Goal: Information Seeking & Learning: Learn about a topic

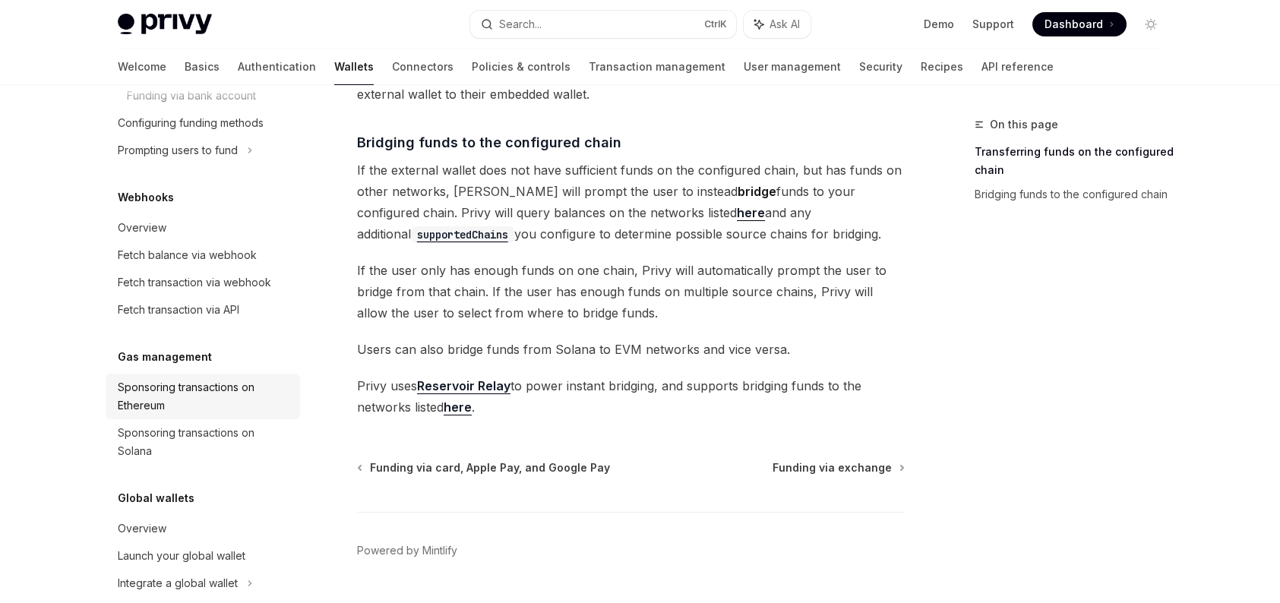
scroll to position [865, 0]
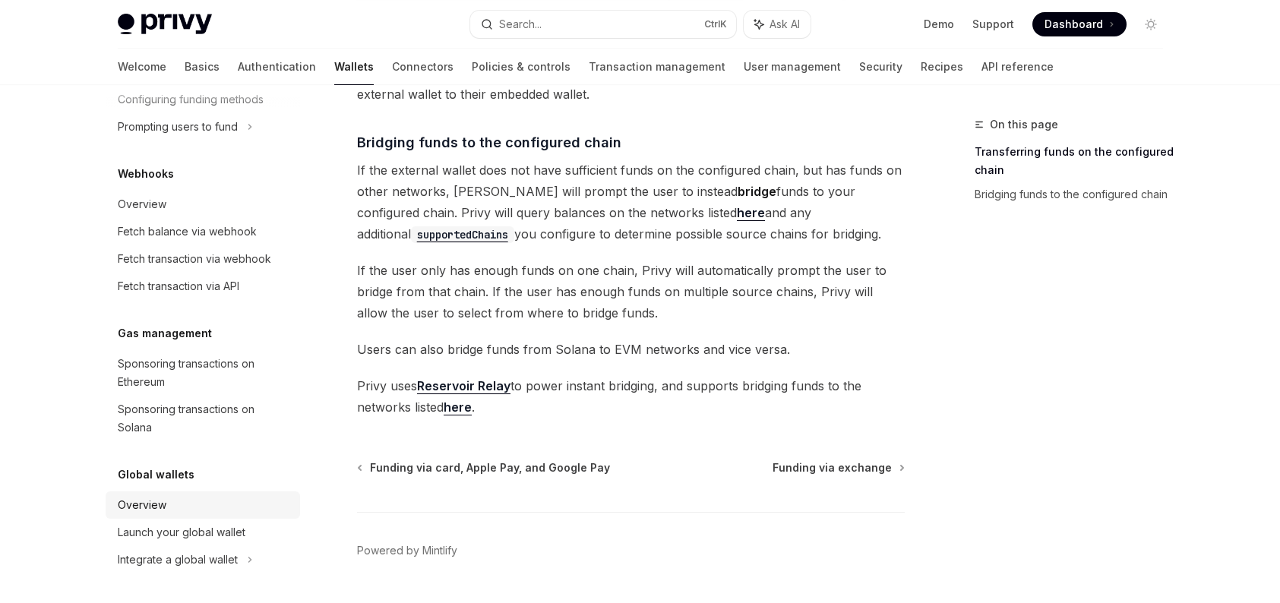
click at [242, 508] on div "Overview" at bounding box center [204, 505] width 173 height 18
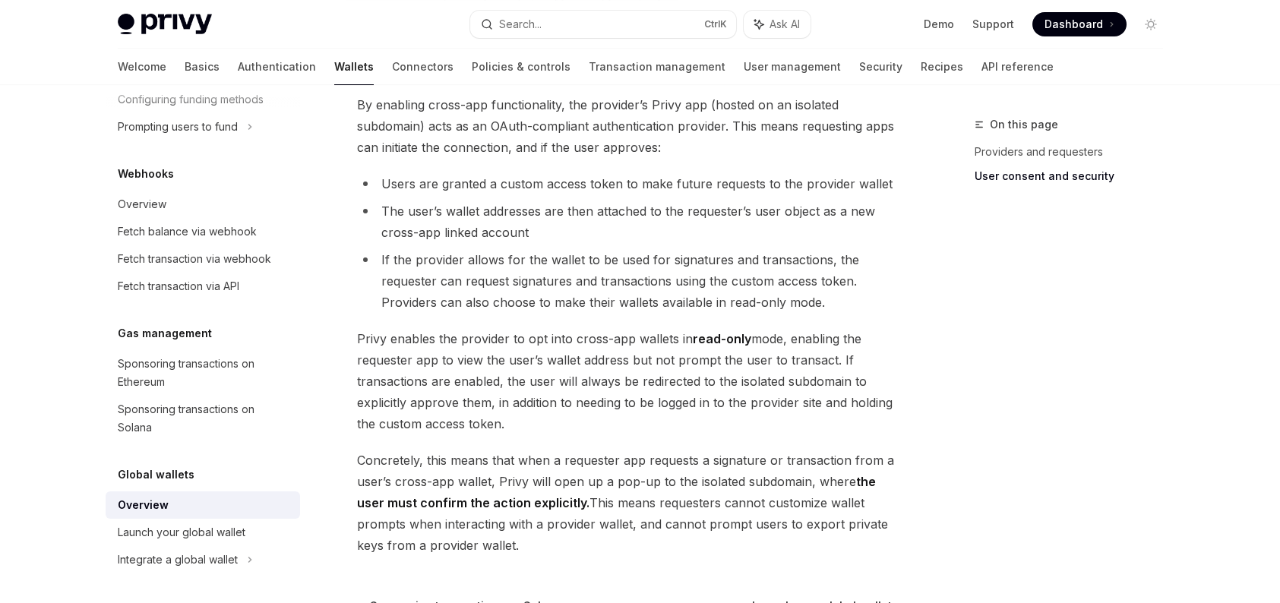
scroll to position [1322, 0]
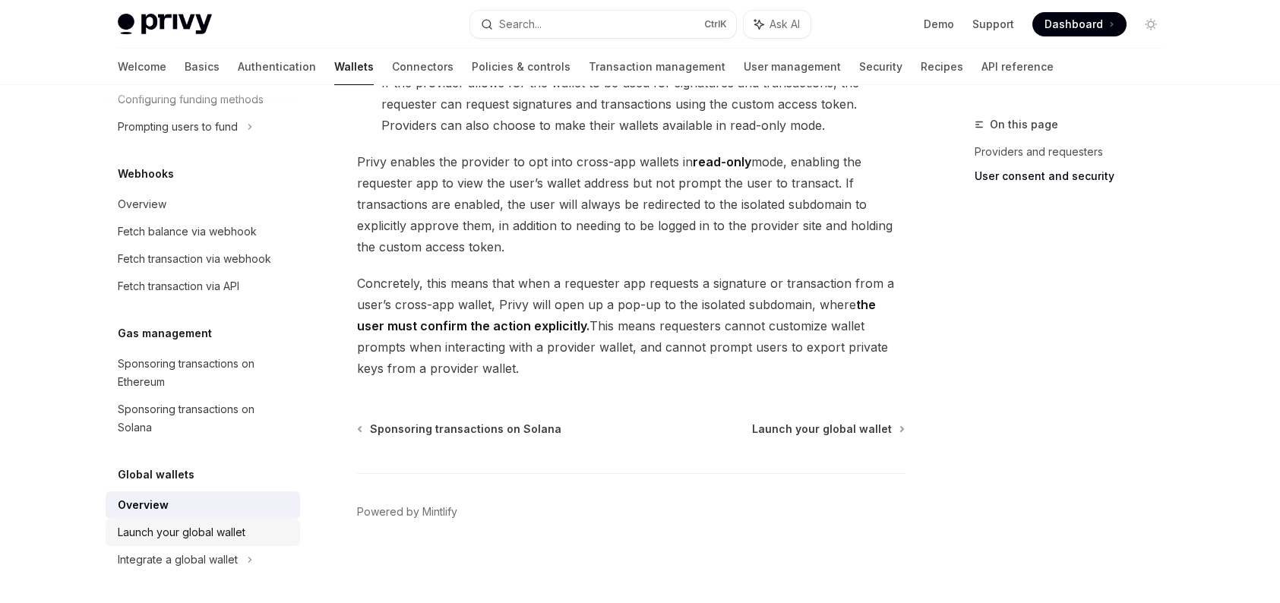
click at [201, 531] on div "Launch your global wallet" at bounding box center [182, 533] width 128 height 18
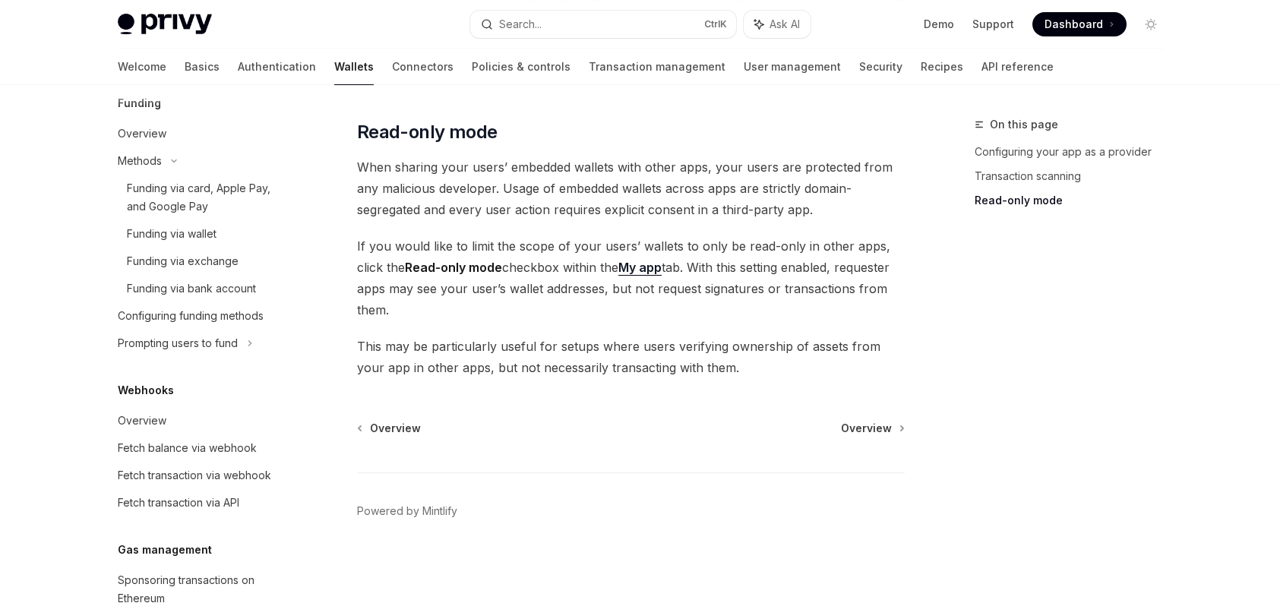
scroll to position [638, 0]
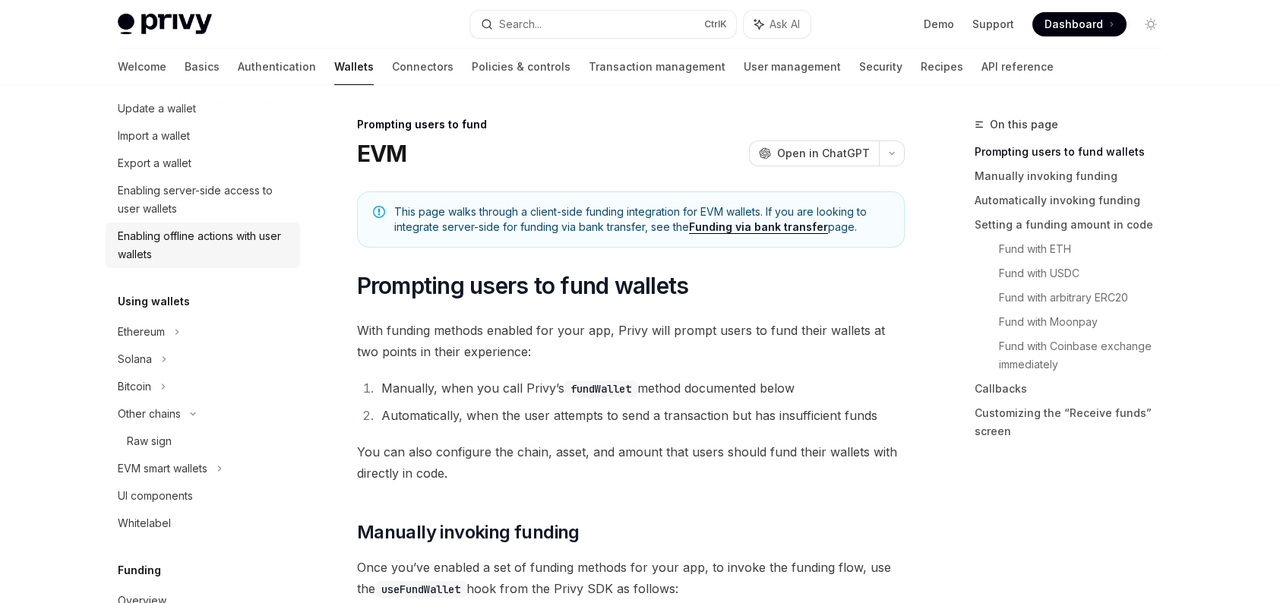
scroll to position [106, 0]
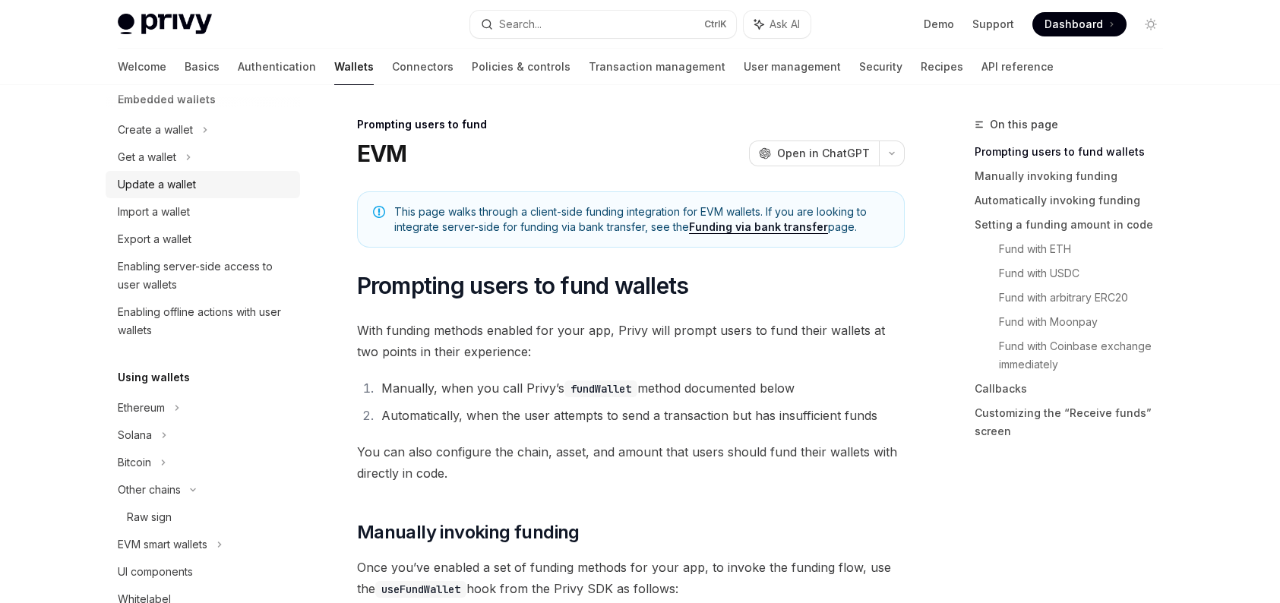
click at [181, 190] on div "Update a wallet" at bounding box center [157, 185] width 78 height 18
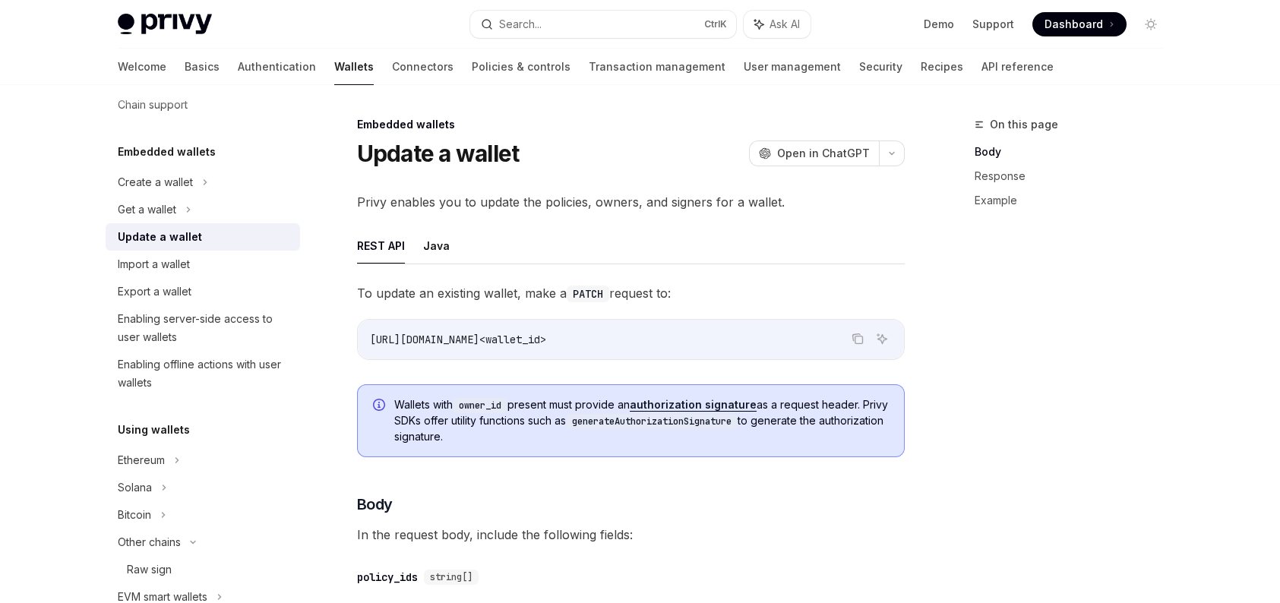
scroll to position [30, 0]
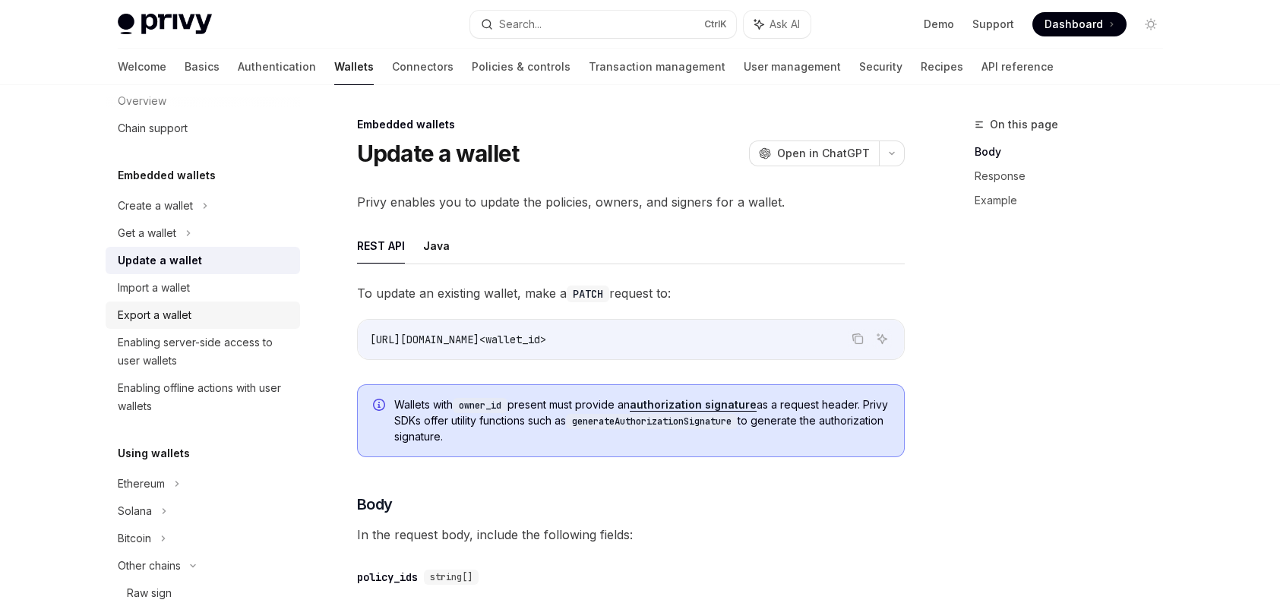
click at [163, 316] on div "Export a wallet" at bounding box center [155, 315] width 74 height 18
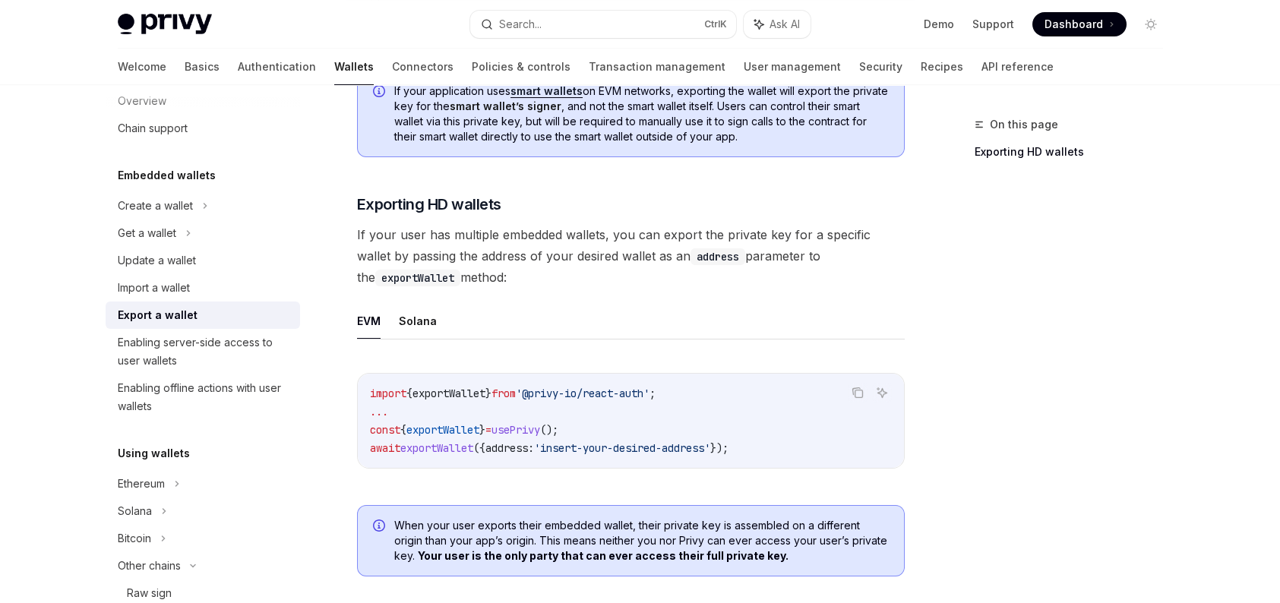
scroll to position [1292, 0]
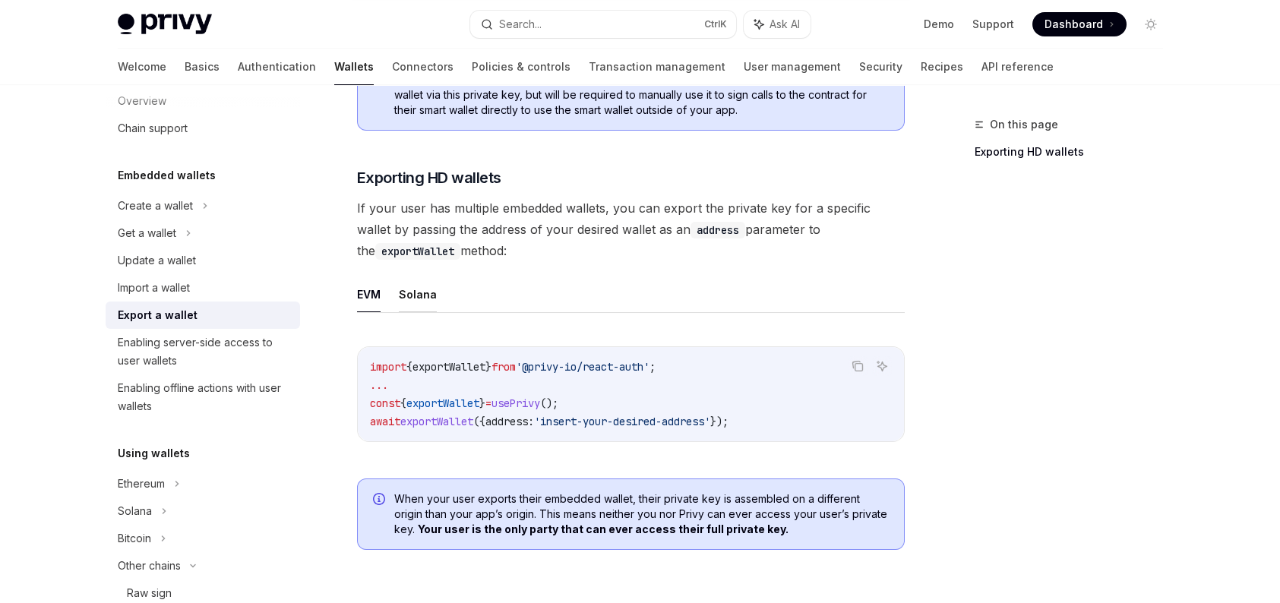
click at [410, 291] on button "Solana" at bounding box center [418, 295] width 38 height 36
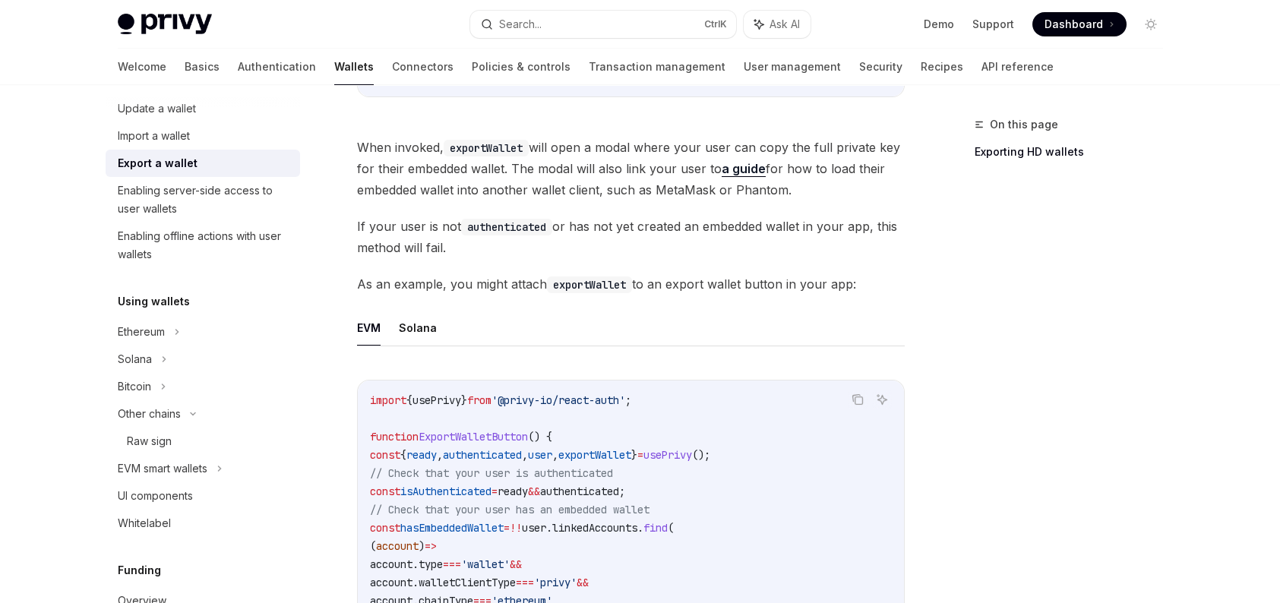
scroll to position [258, 0]
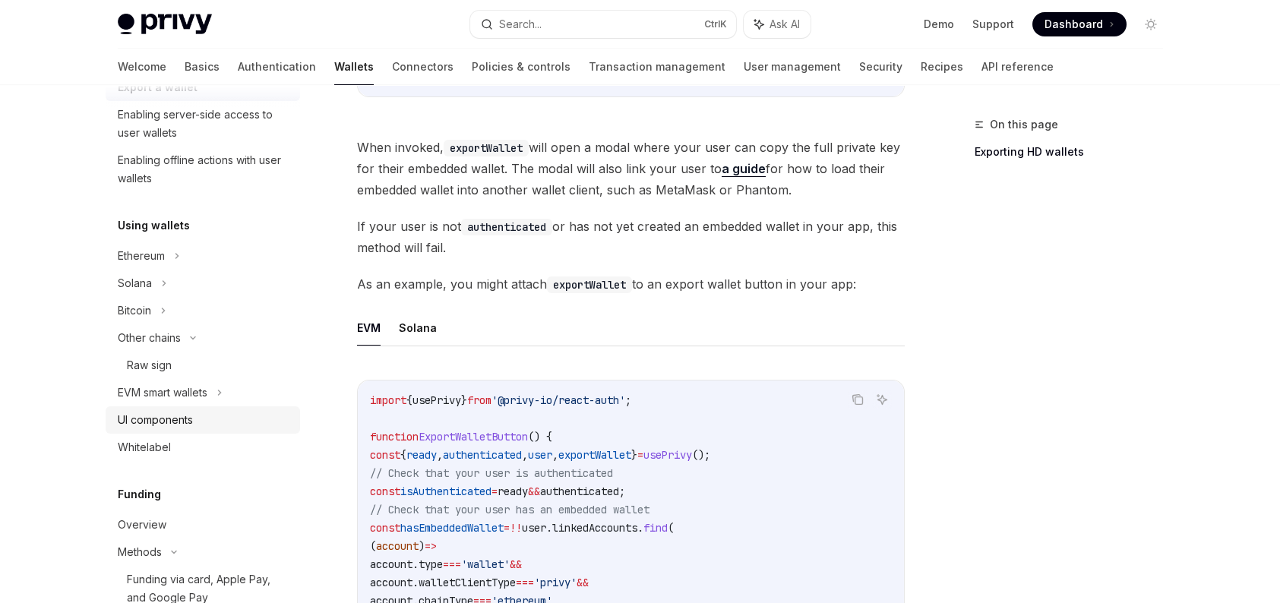
click at [210, 416] on div "UI components" at bounding box center [204, 420] width 173 height 18
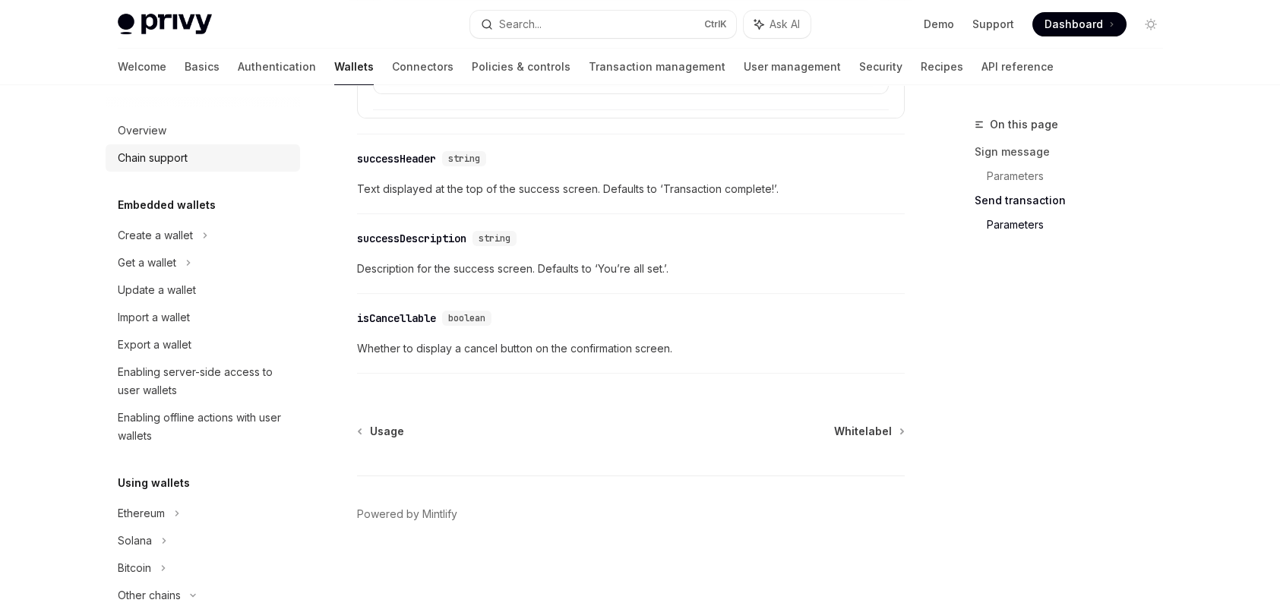
click at [199, 149] on div "Chain support" at bounding box center [204, 158] width 173 height 18
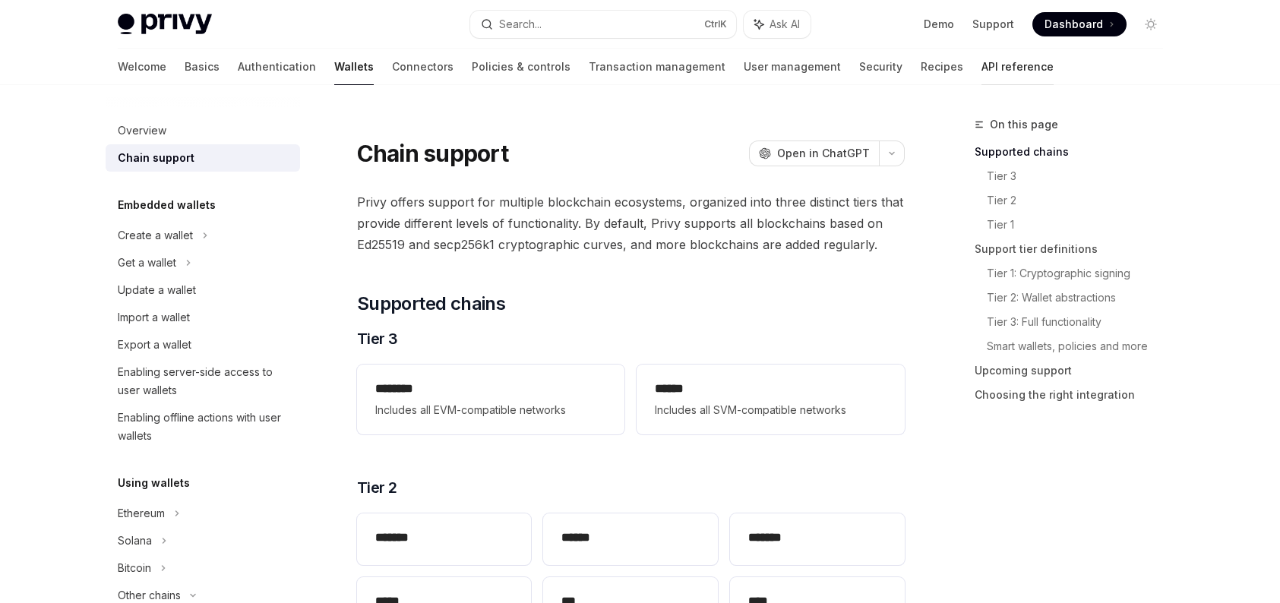
click at [982, 60] on link "API reference" at bounding box center [1018, 67] width 72 height 36
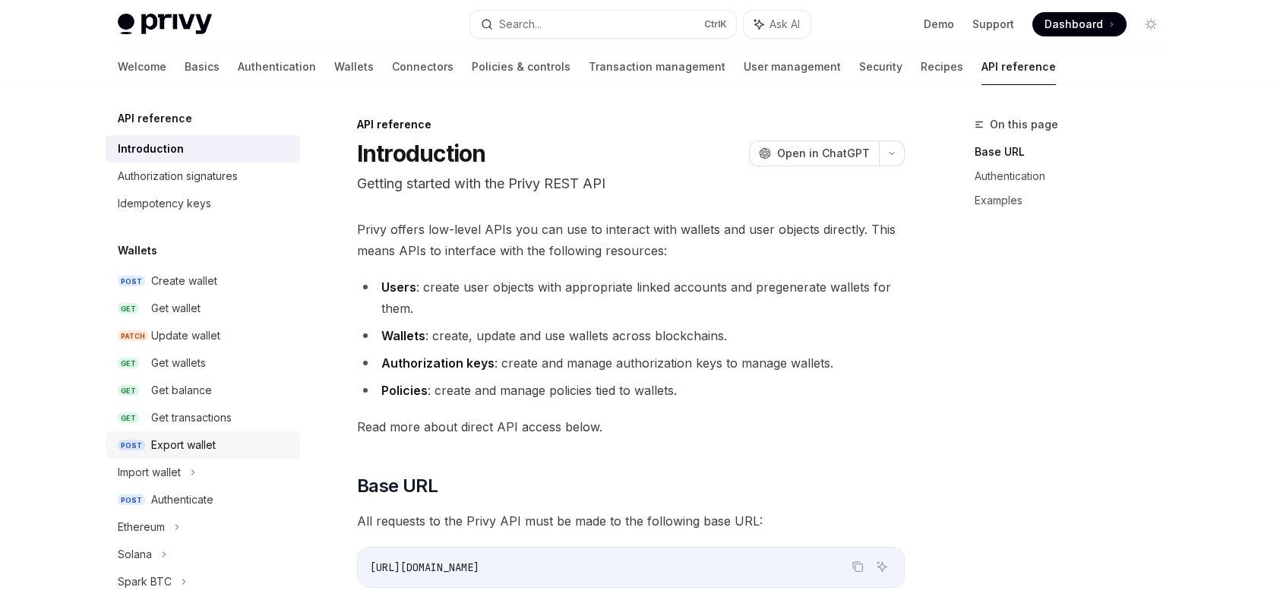
click at [179, 441] on div "Export wallet" at bounding box center [183, 445] width 65 height 18
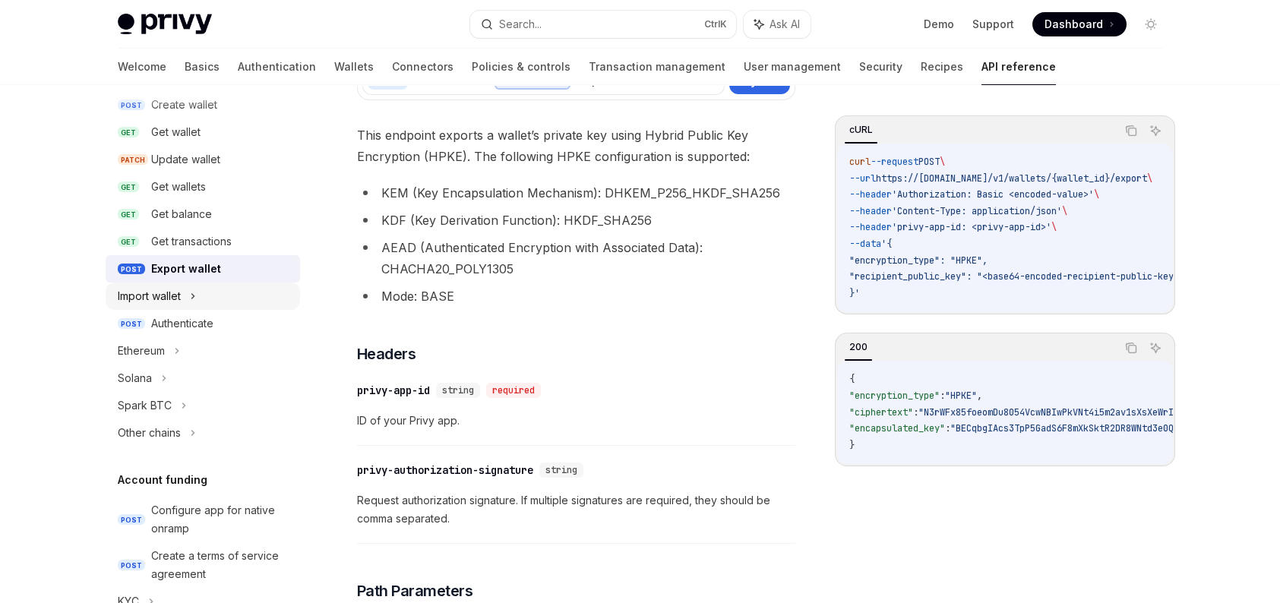
scroll to position [228, 0]
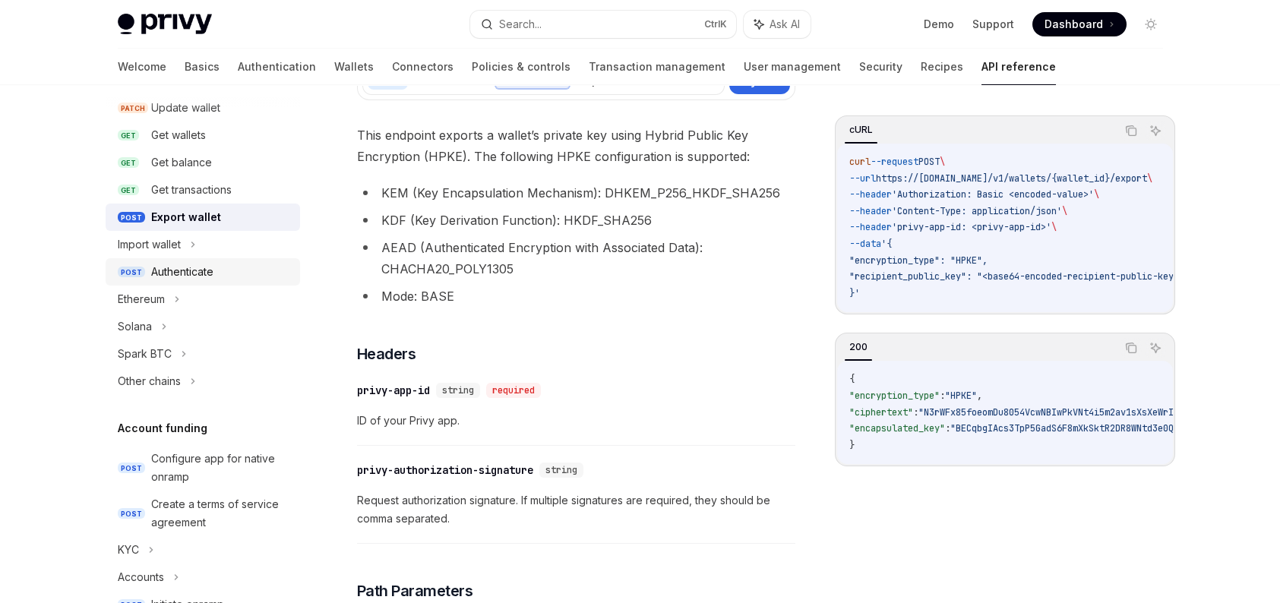
click at [217, 282] on link "POST Authenticate" at bounding box center [203, 271] width 195 height 27
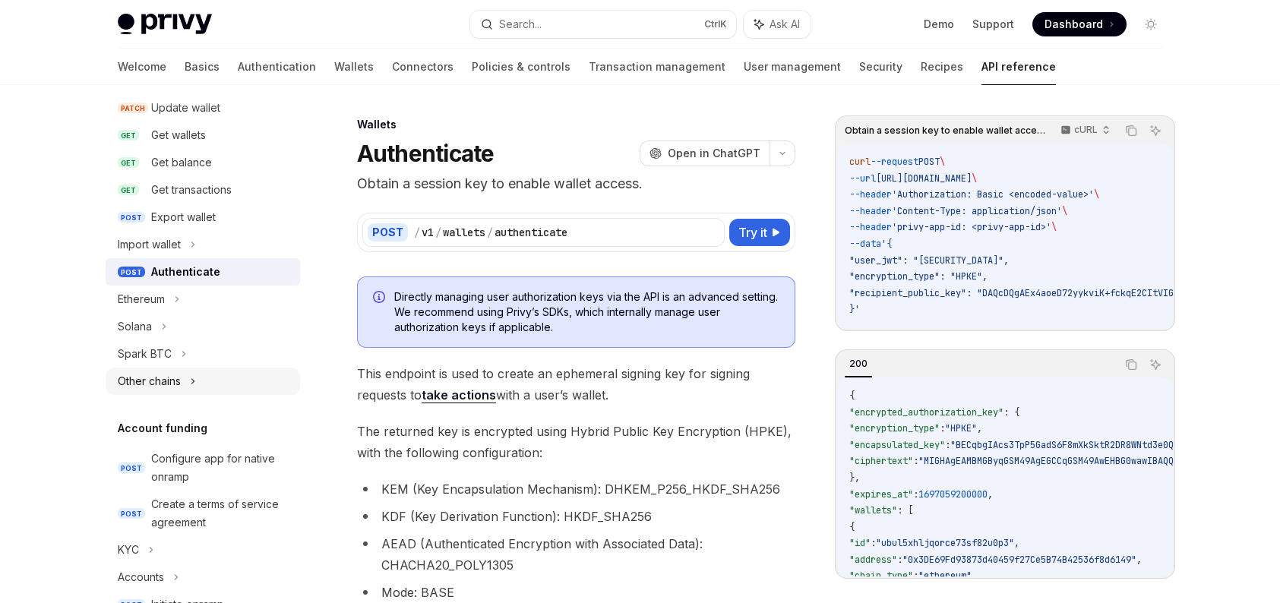
click at [209, 375] on div "Other chains" at bounding box center [203, 381] width 195 height 27
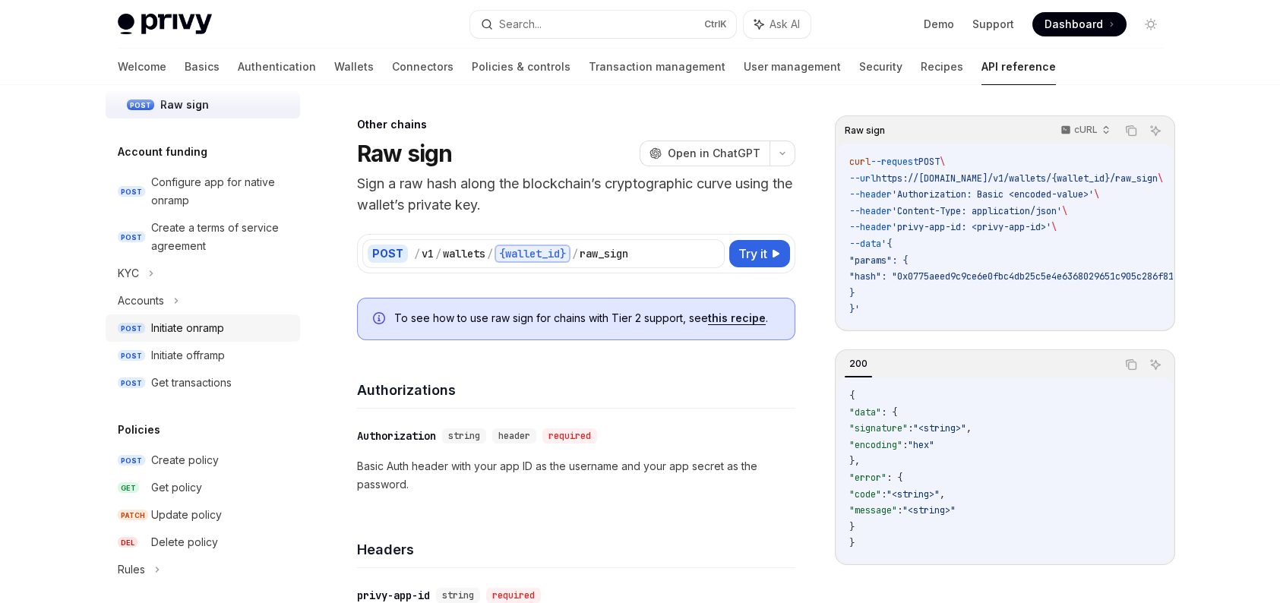
scroll to position [608, 0]
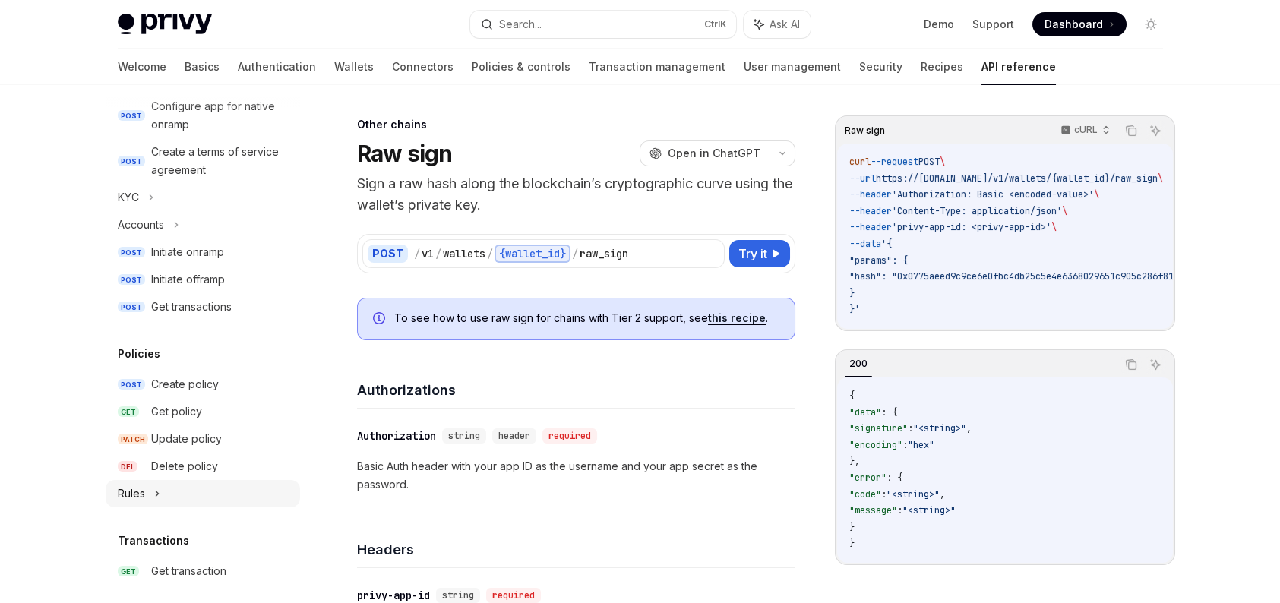
click at [175, 486] on div "Rules" at bounding box center [203, 493] width 195 height 27
type textarea "*"
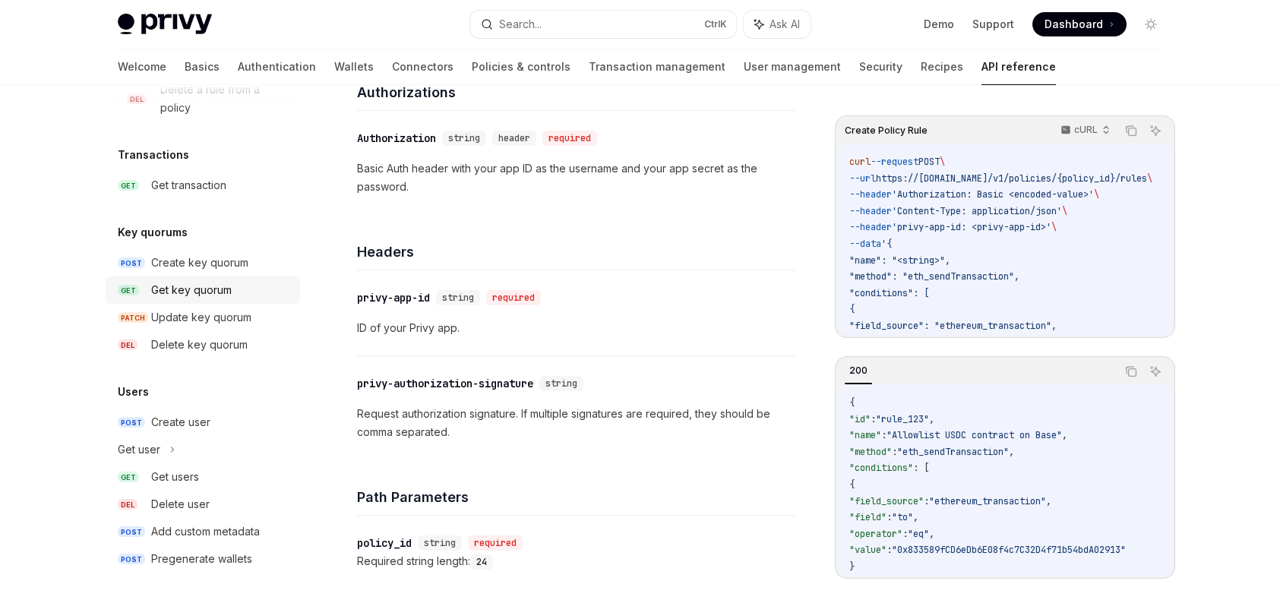
scroll to position [304, 0]
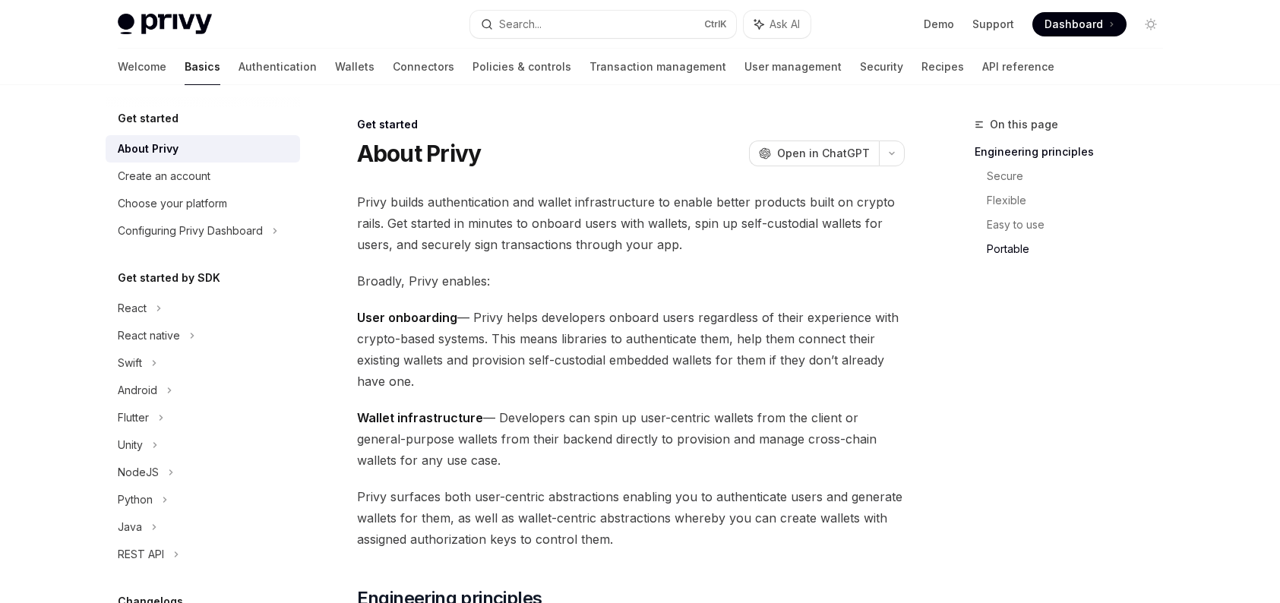
scroll to position [1292, 0]
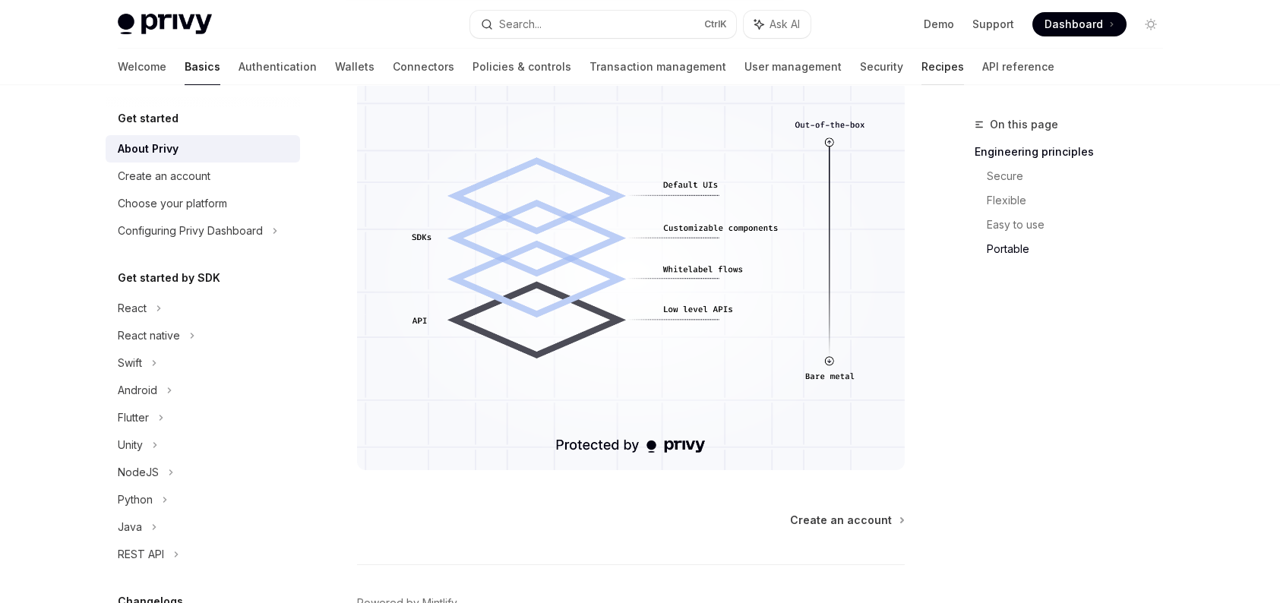
click at [922, 65] on link "Recipes" at bounding box center [943, 67] width 43 height 36
type textarea "*"
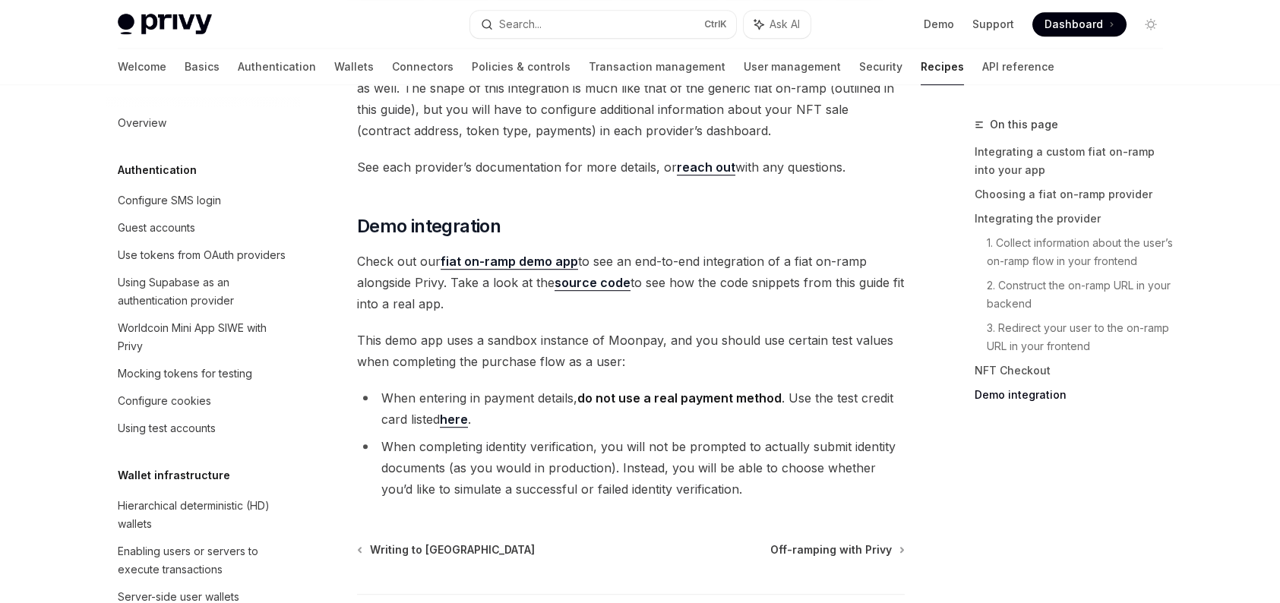
scroll to position [1228, 0]
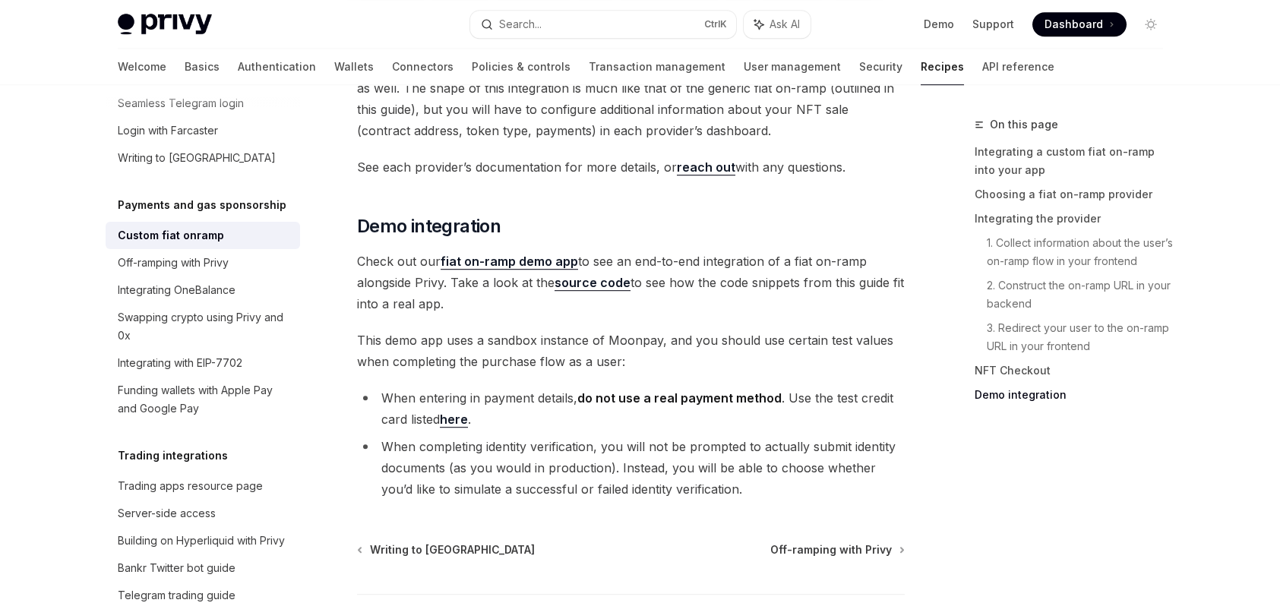
click at [1021, 389] on link "Demo integration" at bounding box center [1075, 395] width 201 height 24
click at [517, 254] on link "fiat on-ramp demo app" at bounding box center [510, 262] width 138 height 16
click at [187, 272] on div "Off-ramping with Privy" at bounding box center [173, 263] width 111 height 18
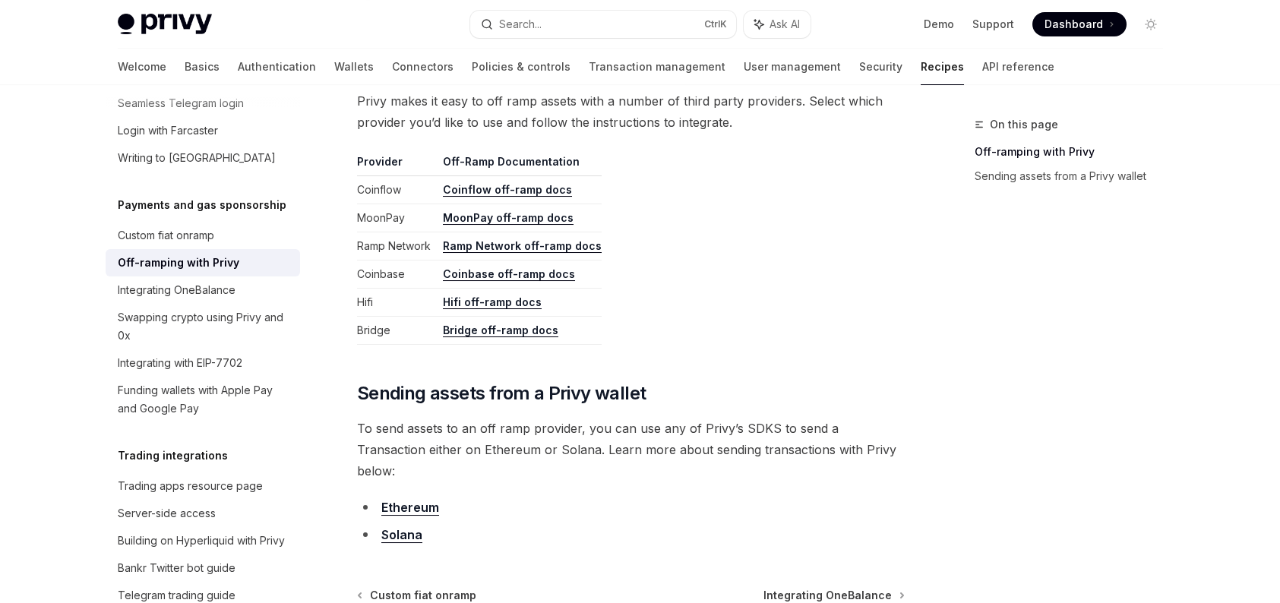
scroll to position [760, 0]
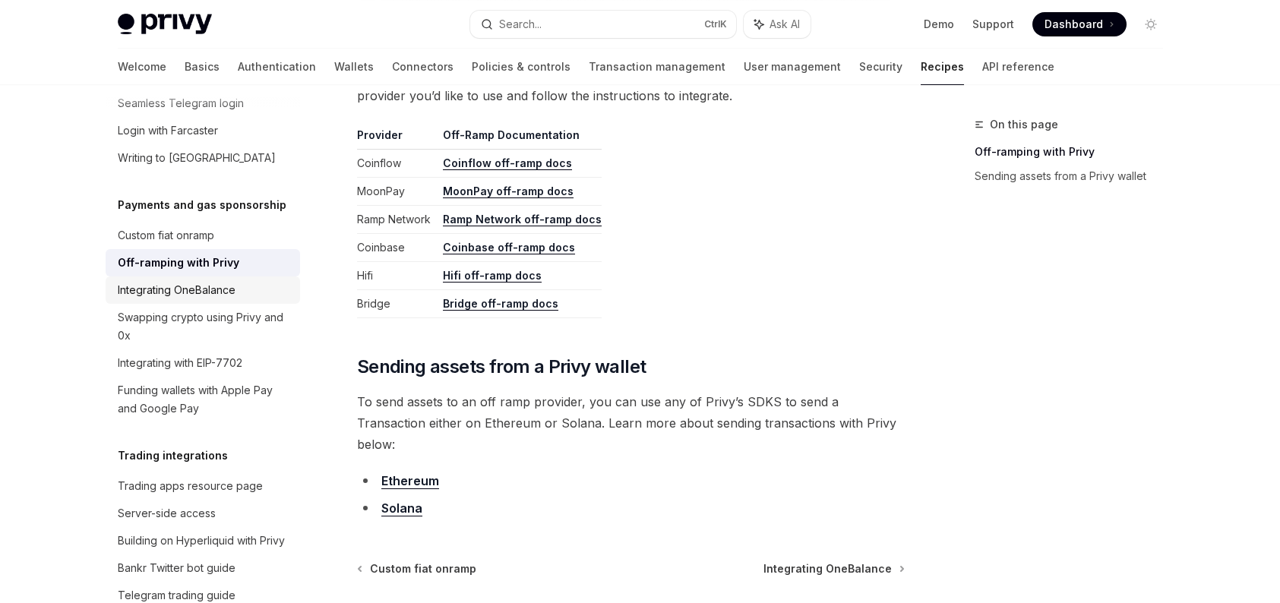
click at [211, 299] on div "Integrating OneBalance" at bounding box center [177, 290] width 118 height 18
click at [175, 299] on div "Integrating OneBalance" at bounding box center [177, 290] width 118 height 18
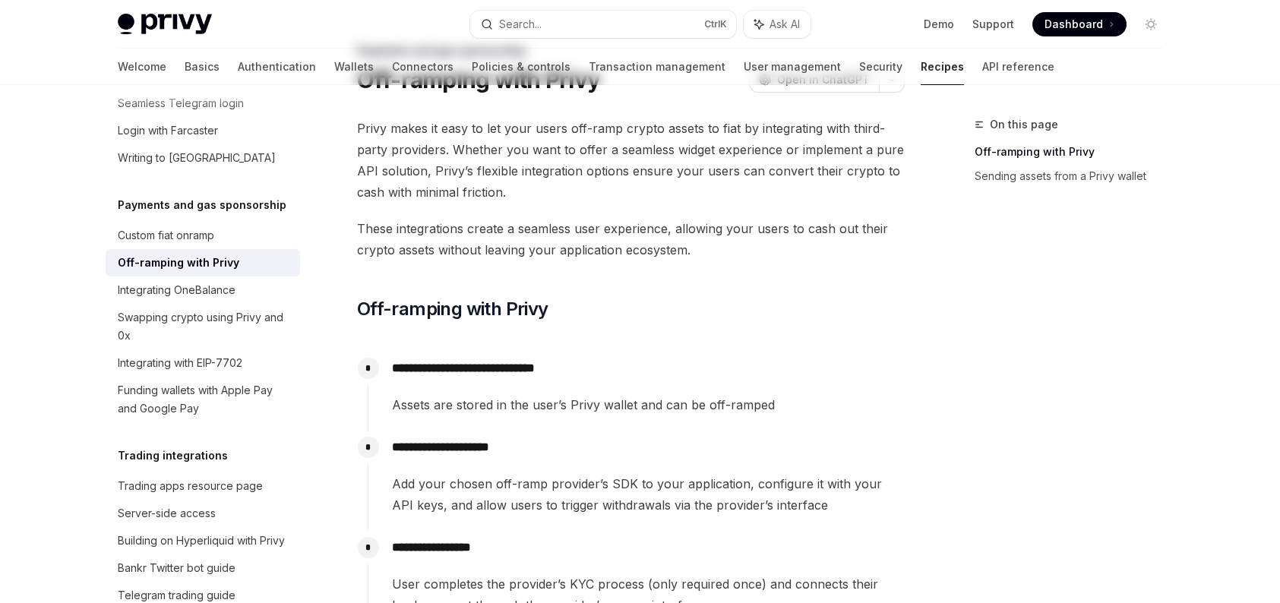
scroll to position [0, 0]
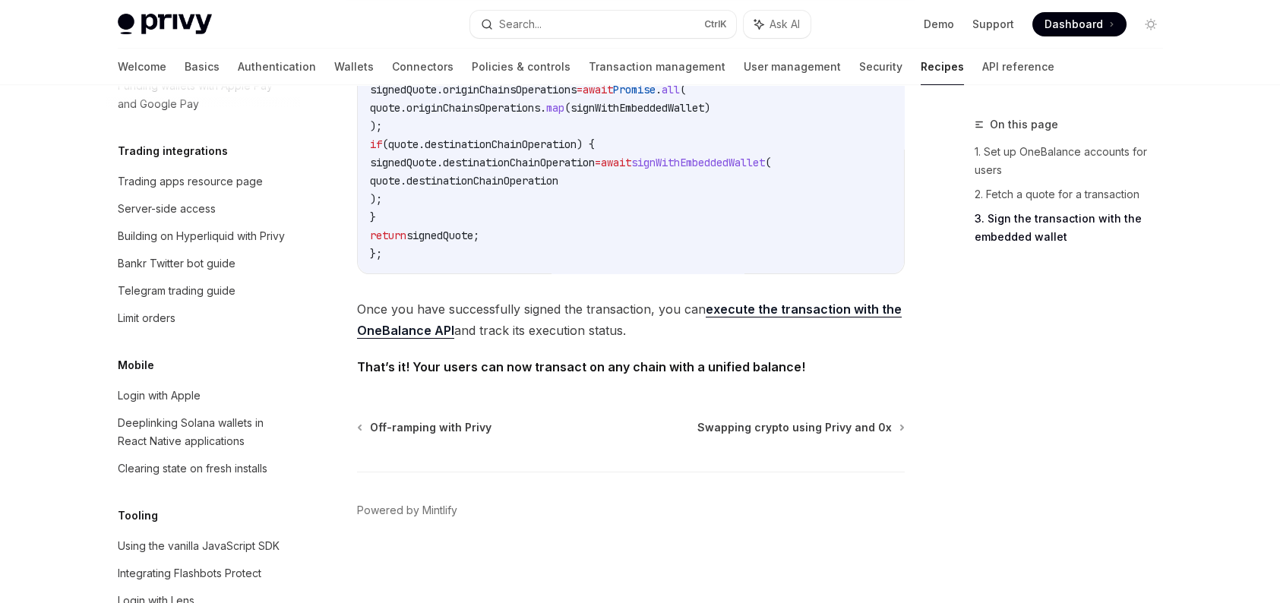
scroll to position [1532, 0]
click at [334, 72] on link "Wallets" at bounding box center [354, 67] width 40 height 36
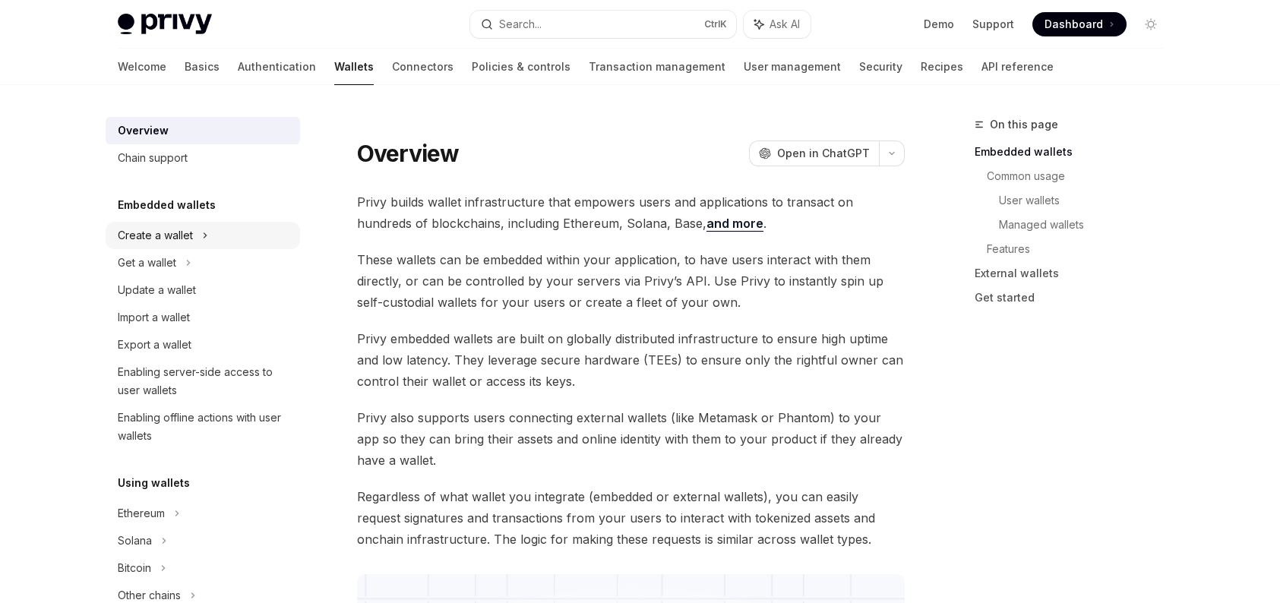
click at [195, 237] on div "Create a wallet" at bounding box center [203, 235] width 195 height 27
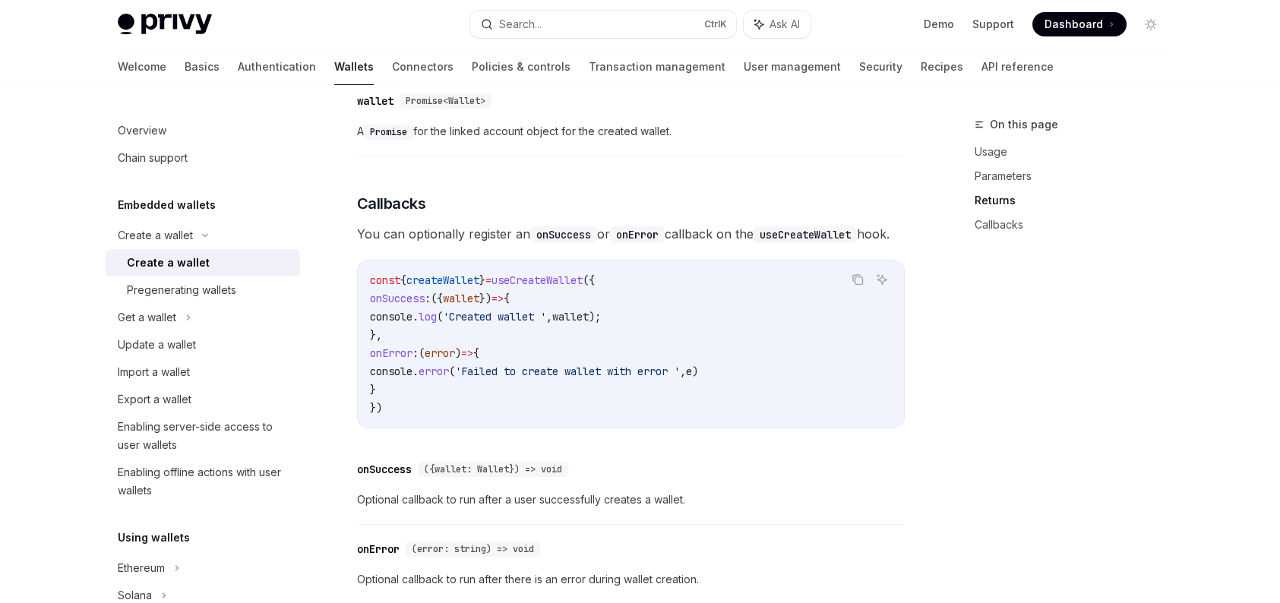
scroll to position [988, 0]
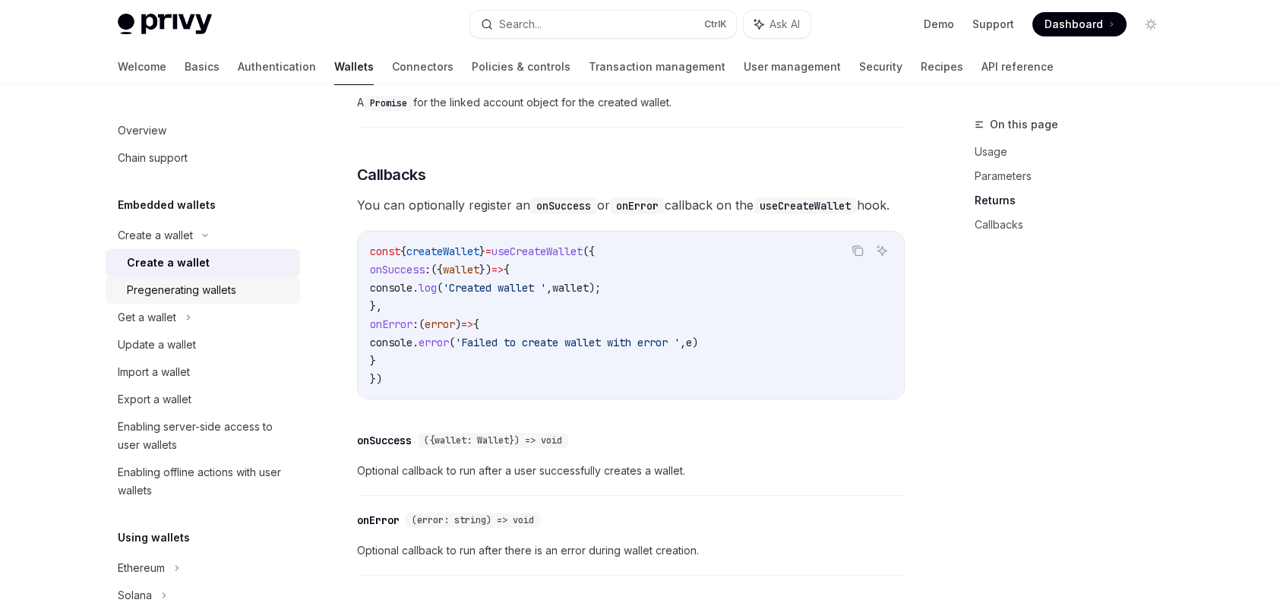
click at [214, 286] on div "Pregenerating wallets" at bounding box center [181, 290] width 109 height 18
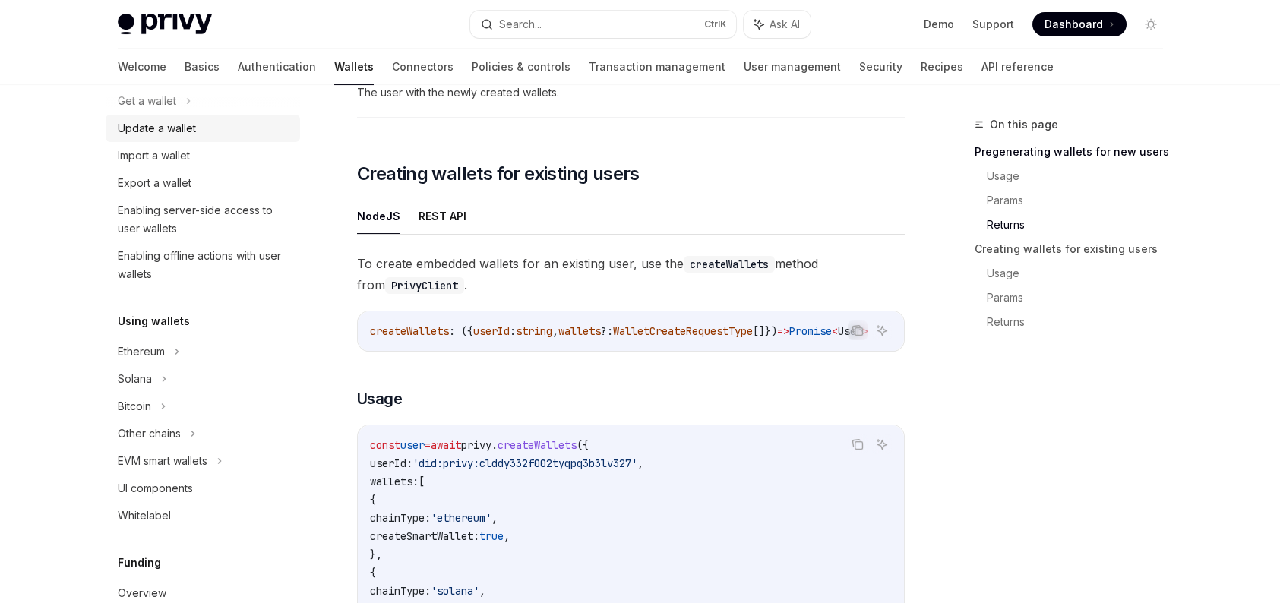
scroll to position [228, 0]
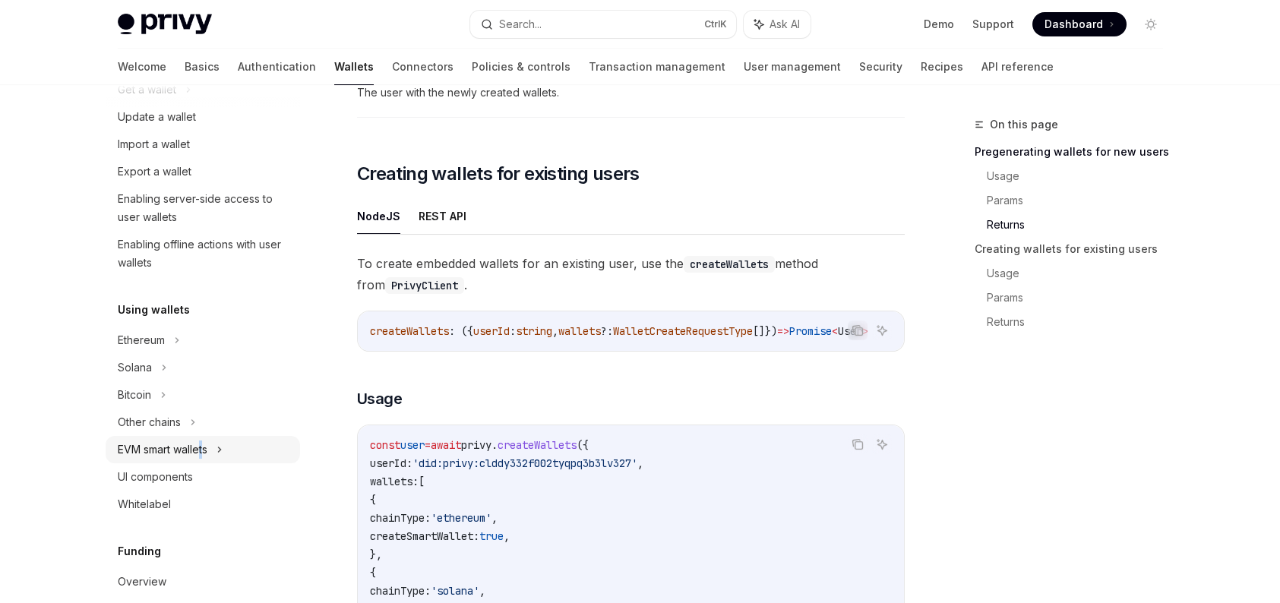
click at [202, 453] on div "EVM smart wallets" at bounding box center [163, 450] width 90 height 18
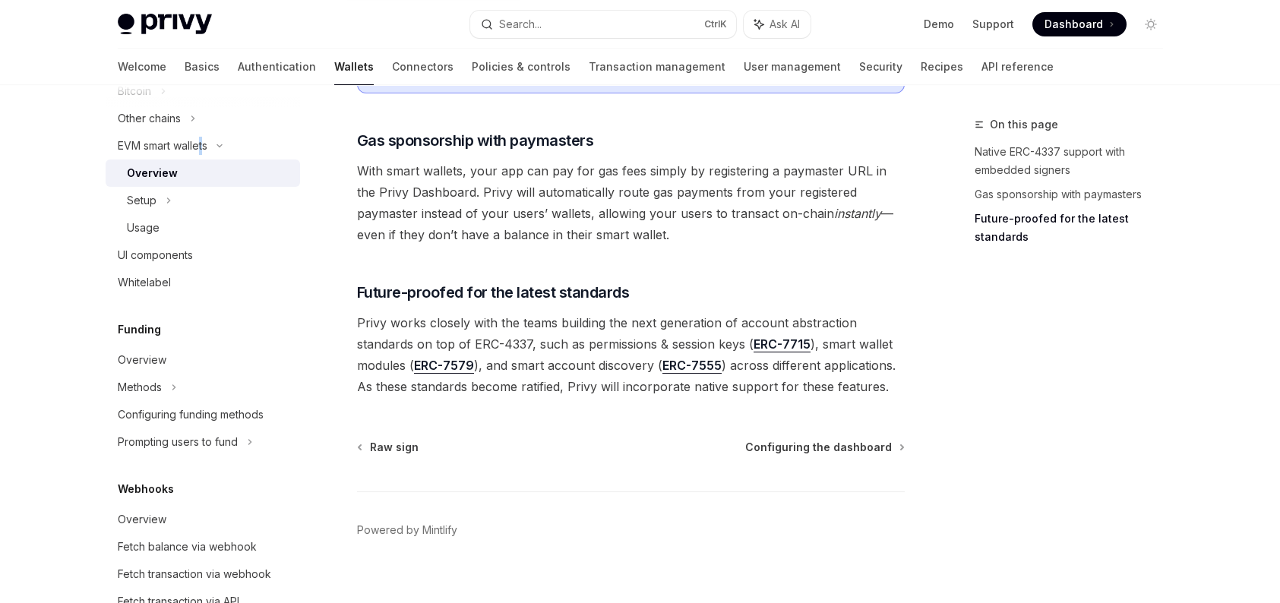
scroll to position [608, 0]
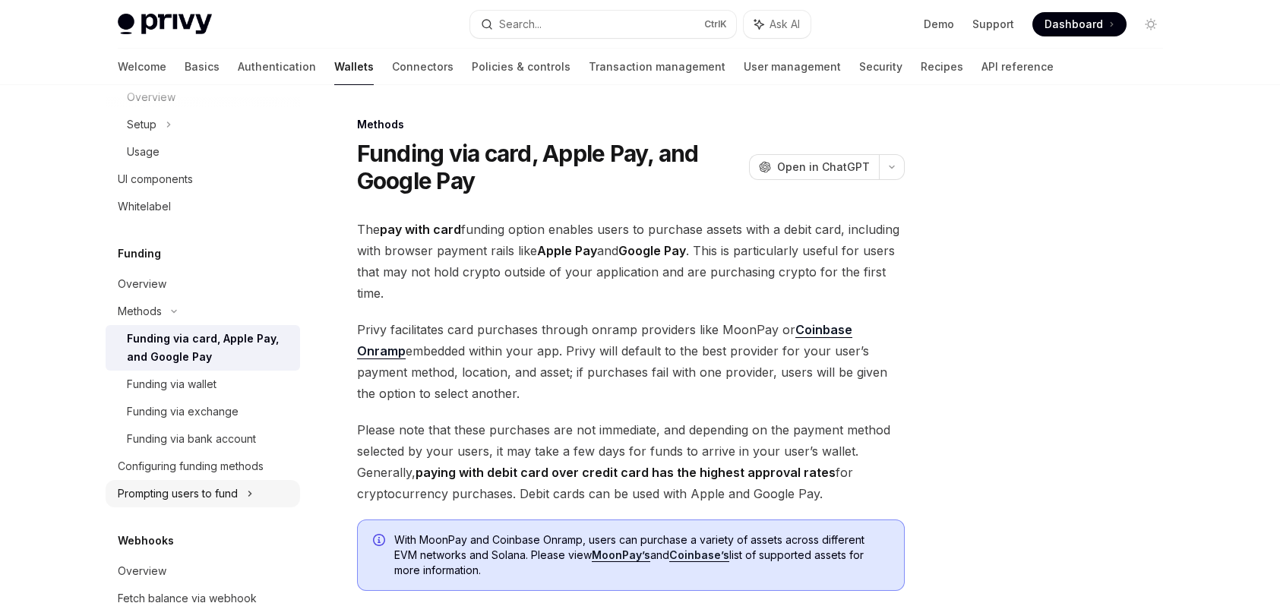
click at [236, 56] on div "Prompting users to fund" at bounding box center [203, 42] width 195 height 27
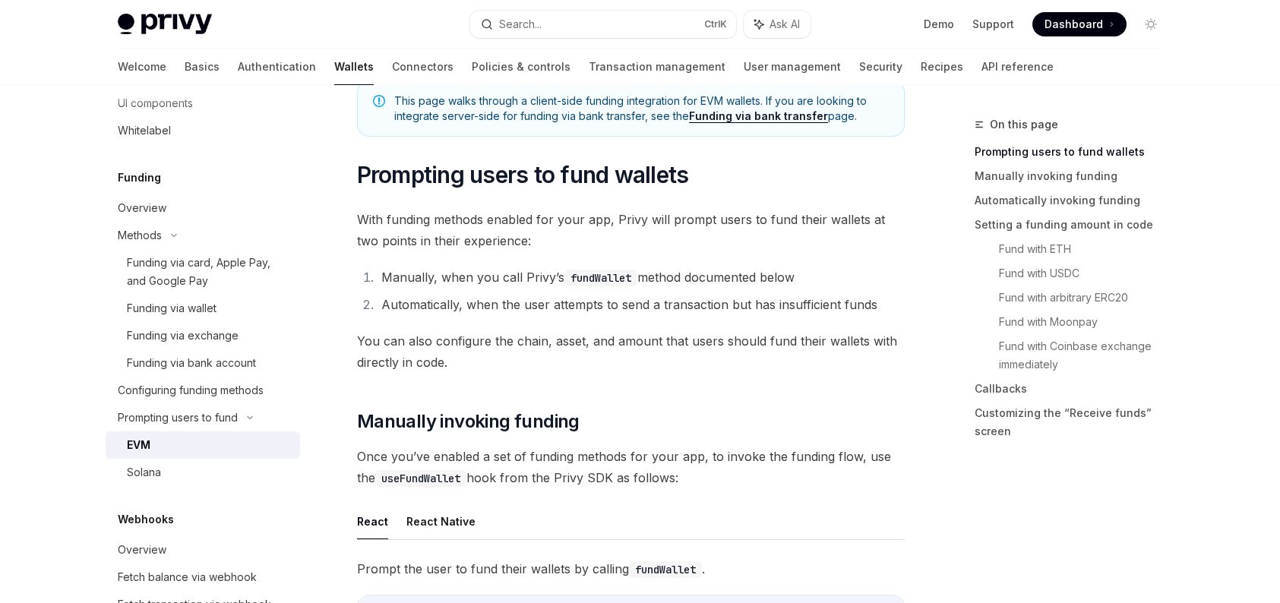
scroll to position [76, 0]
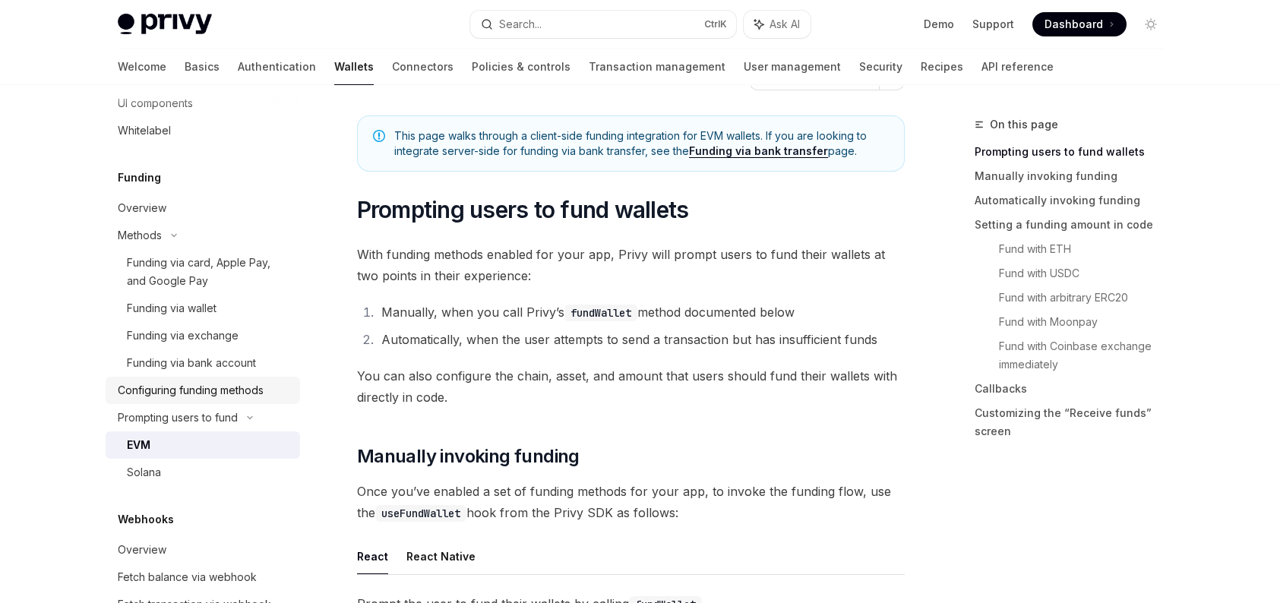
click at [222, 400] on link "Configuring funding methods" at bounding box center [203, 390] width 195 height 27
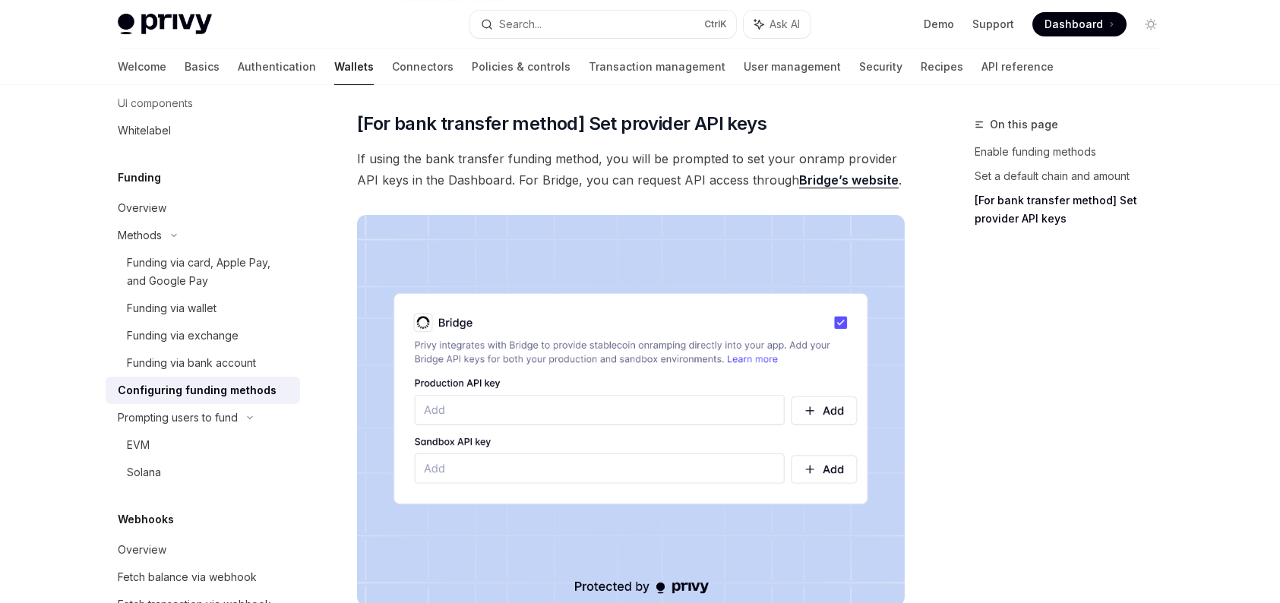
scroll to position [1196, 0]
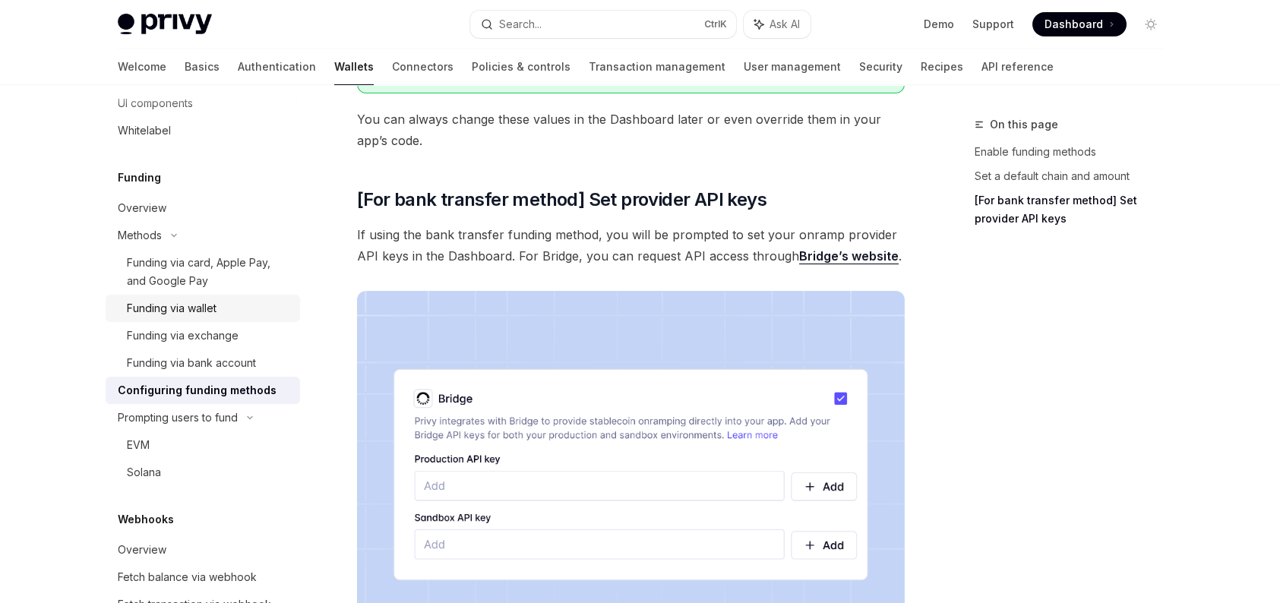
click at [141, 301] on div "Funding via wallet" at bounding box center [172, 308] width 90 height 18
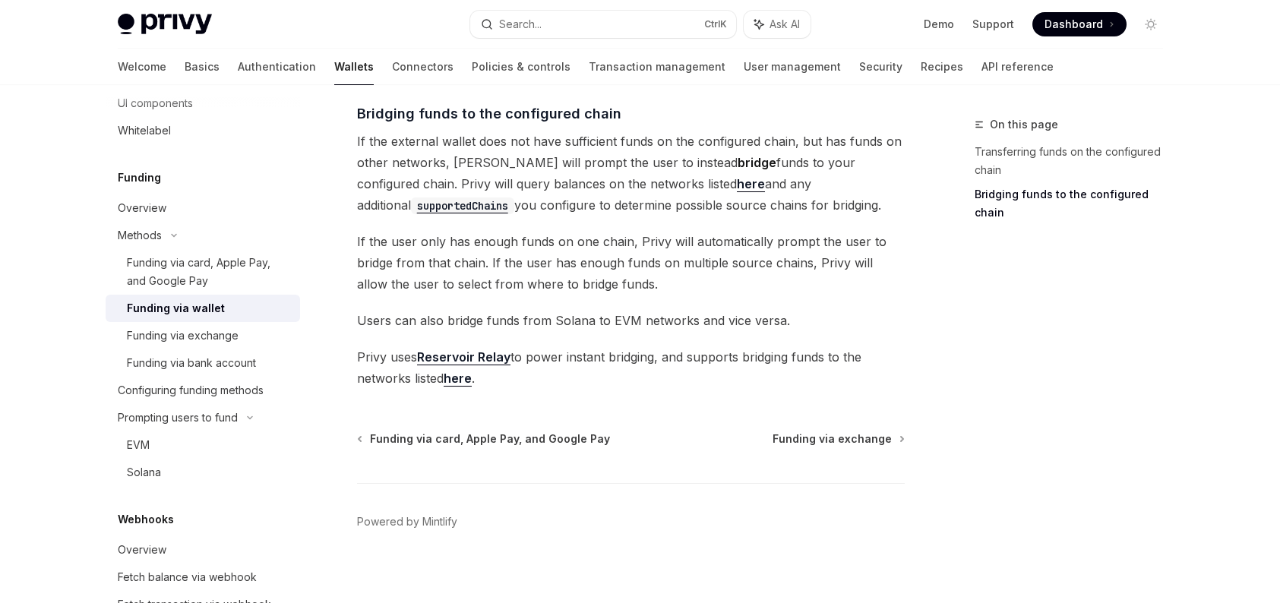
scroll to position [495, 0]
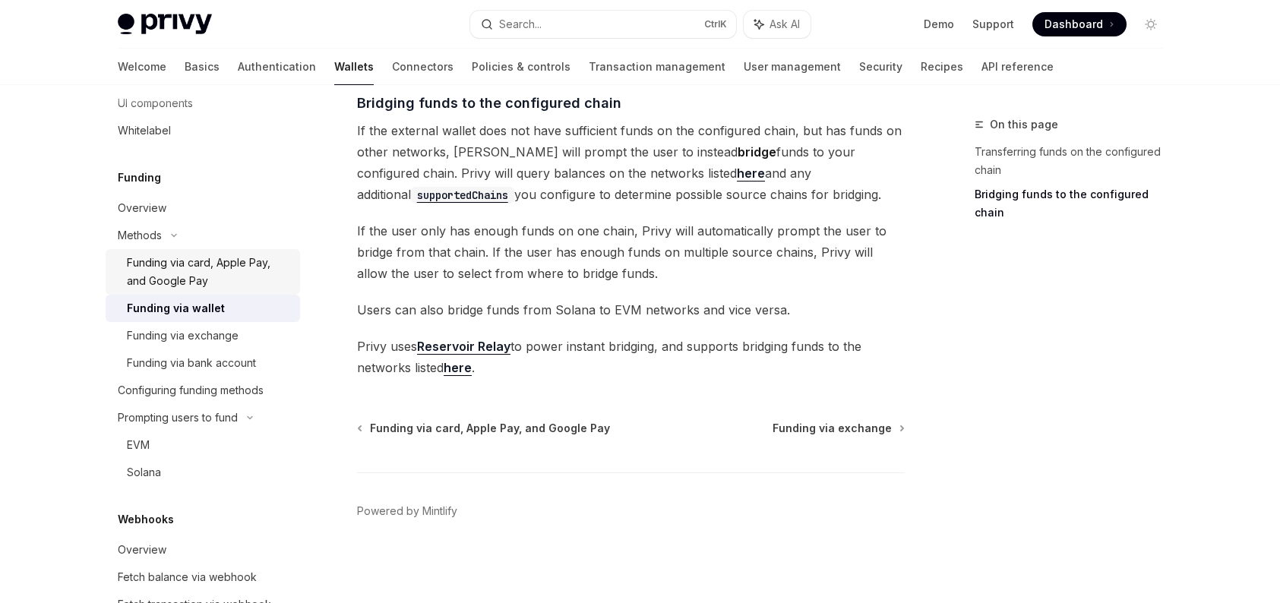
click at [169, 284] on div "Funding via card, Apple Pay, and Google Pay" at bounding box center [209, 272] width 164 height 36
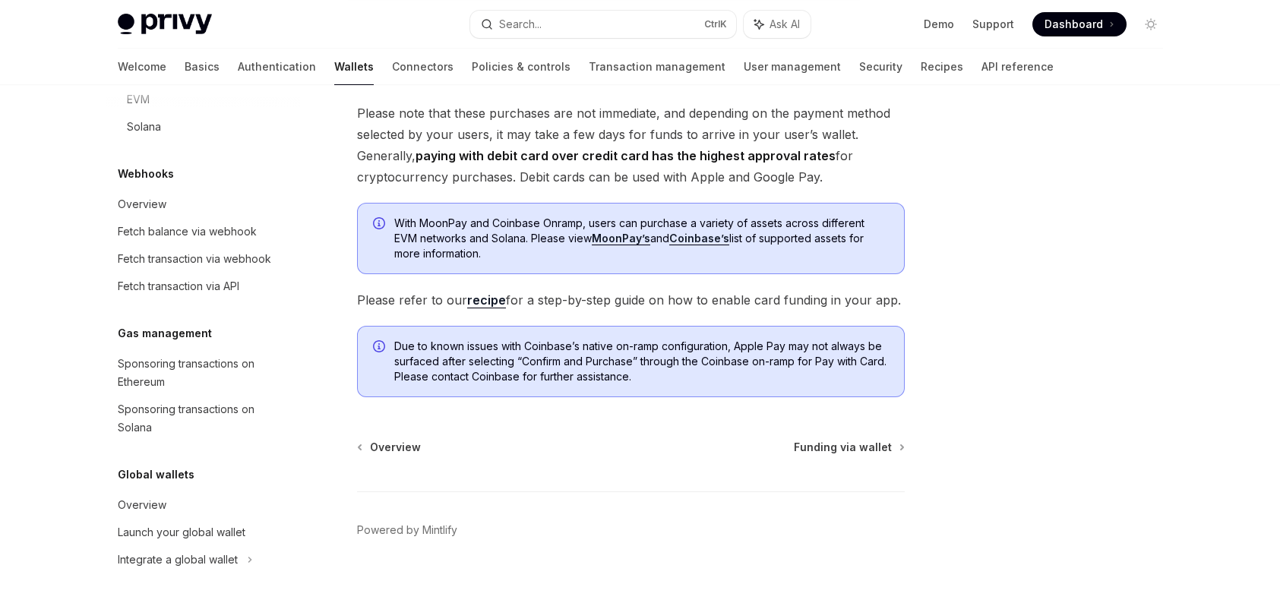
scroll to position [336, 0]
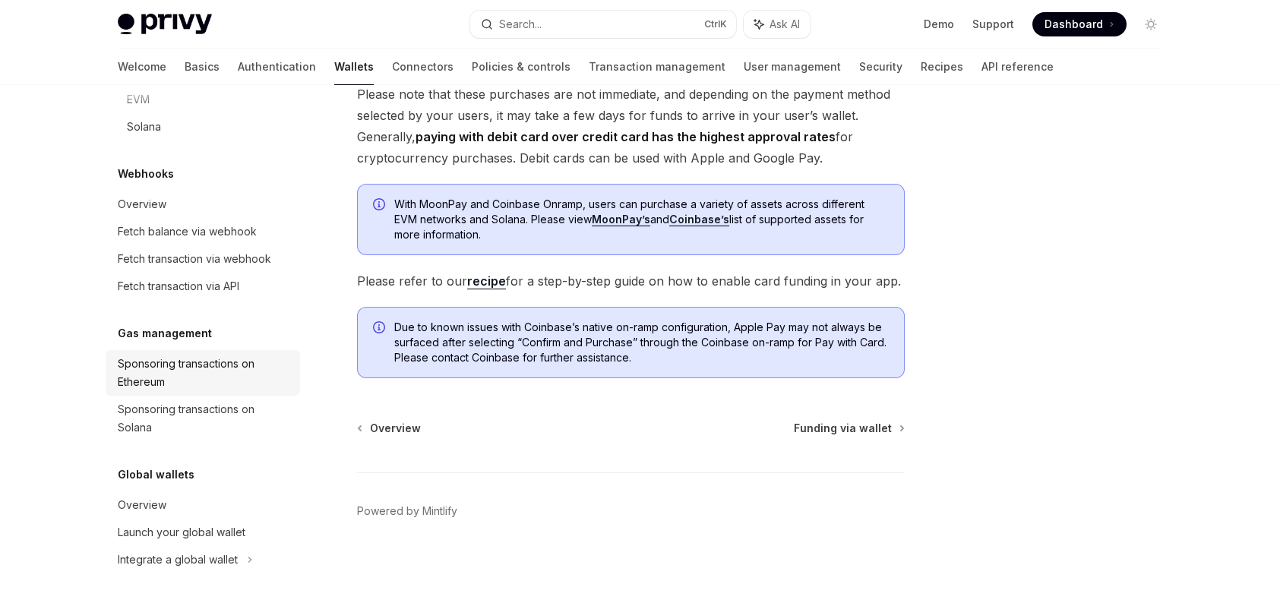
click at [169, 374] on div "Sponsoring transactions on Ethereum" at bounding box center [204, 373] width 173 height 36
type textarea "*"
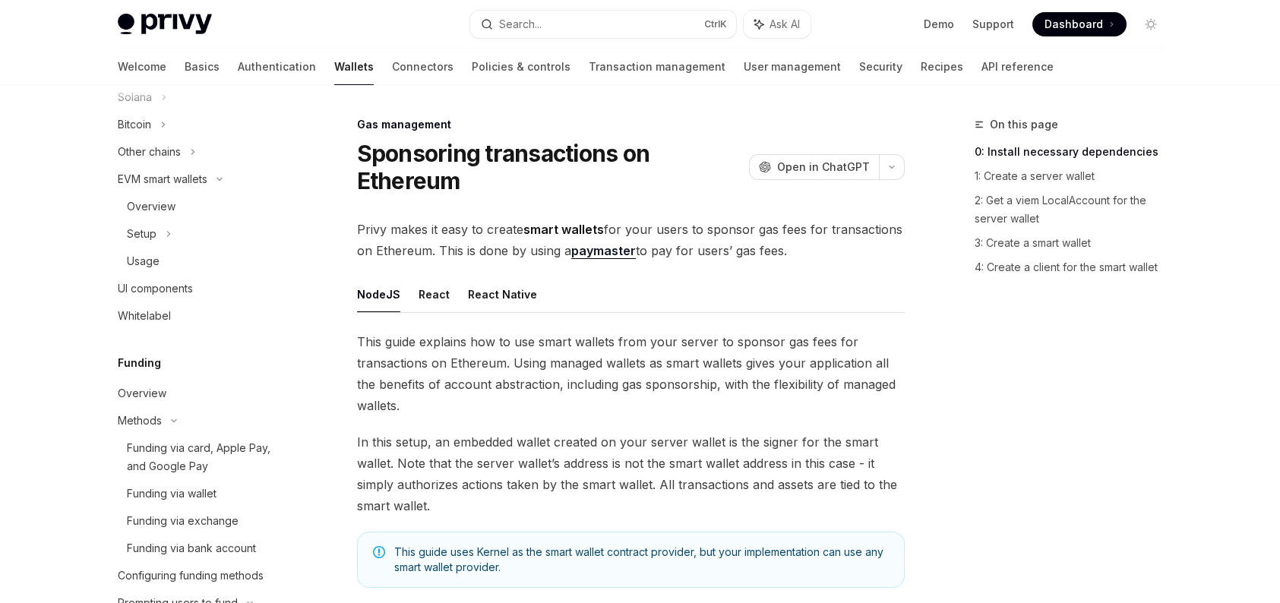
scroll to position [498, 0]
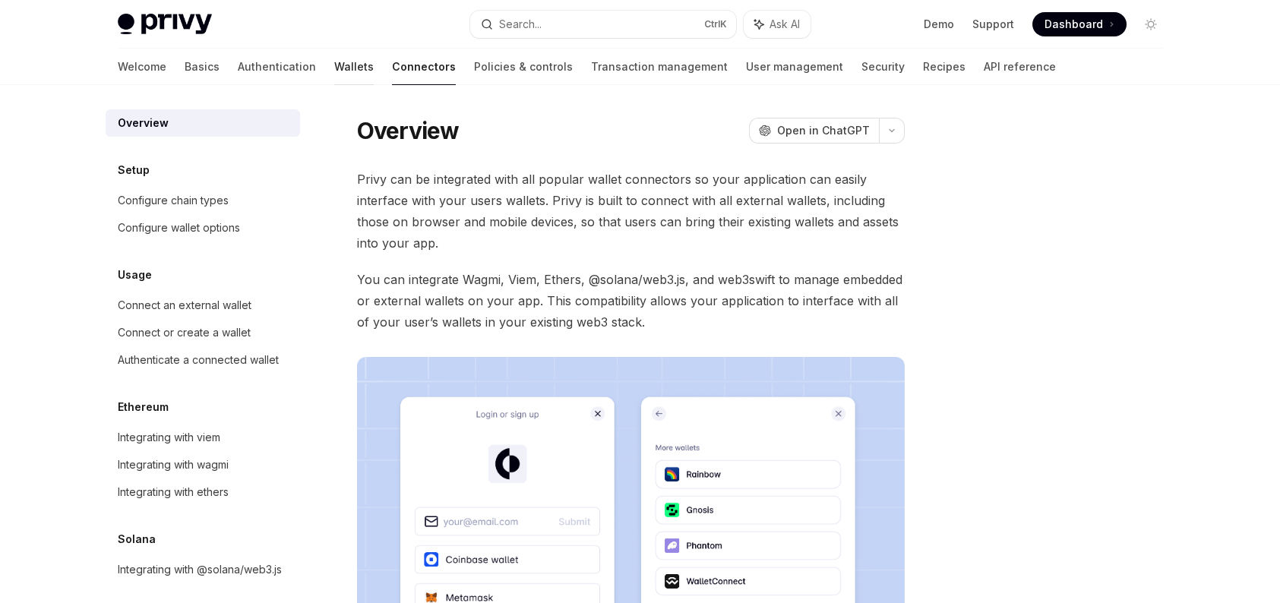
click at [334, 74] on link "Wallets" at bounding box center [354, 67] width 40 height 36
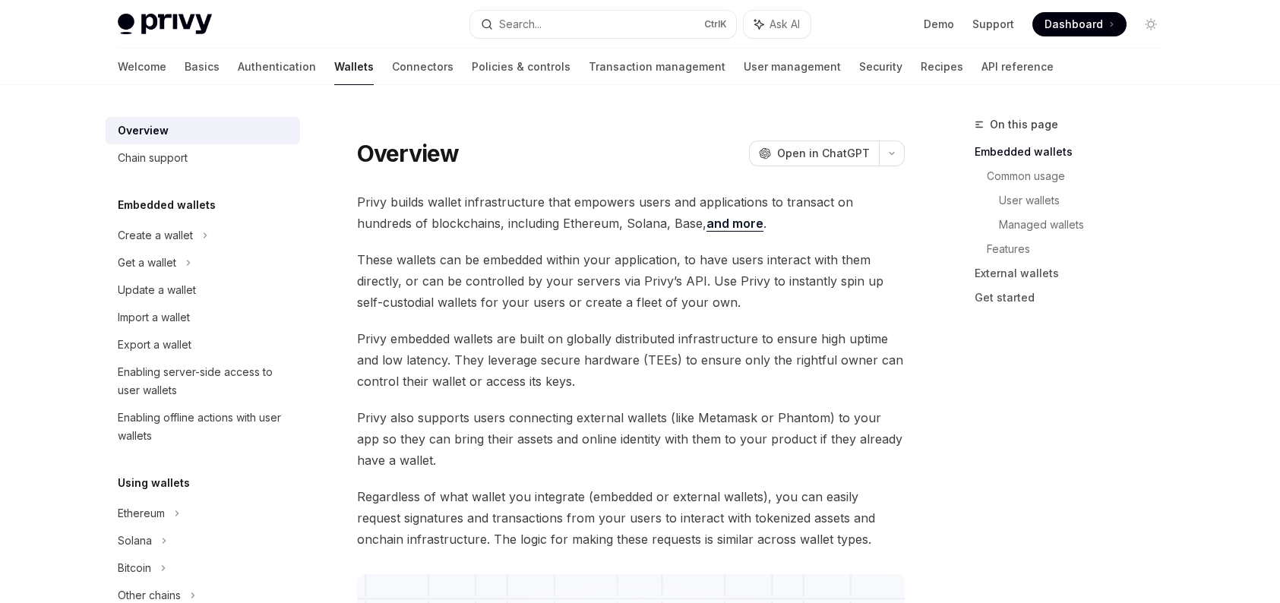
type textarea "*"
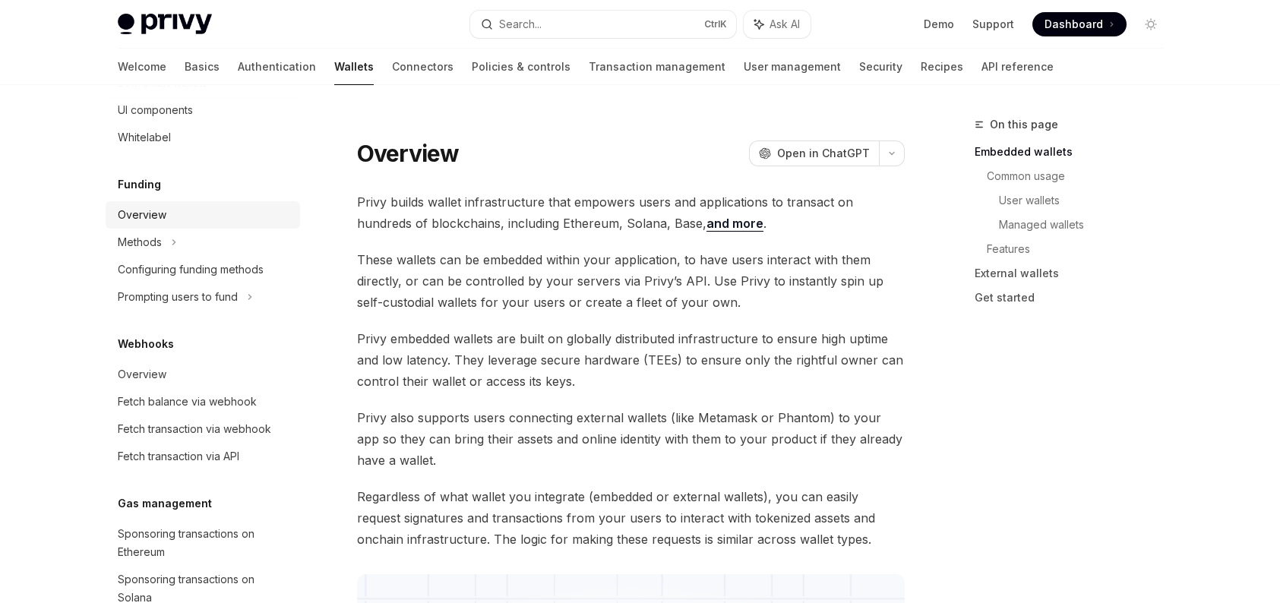
scroll to position [532, 0]
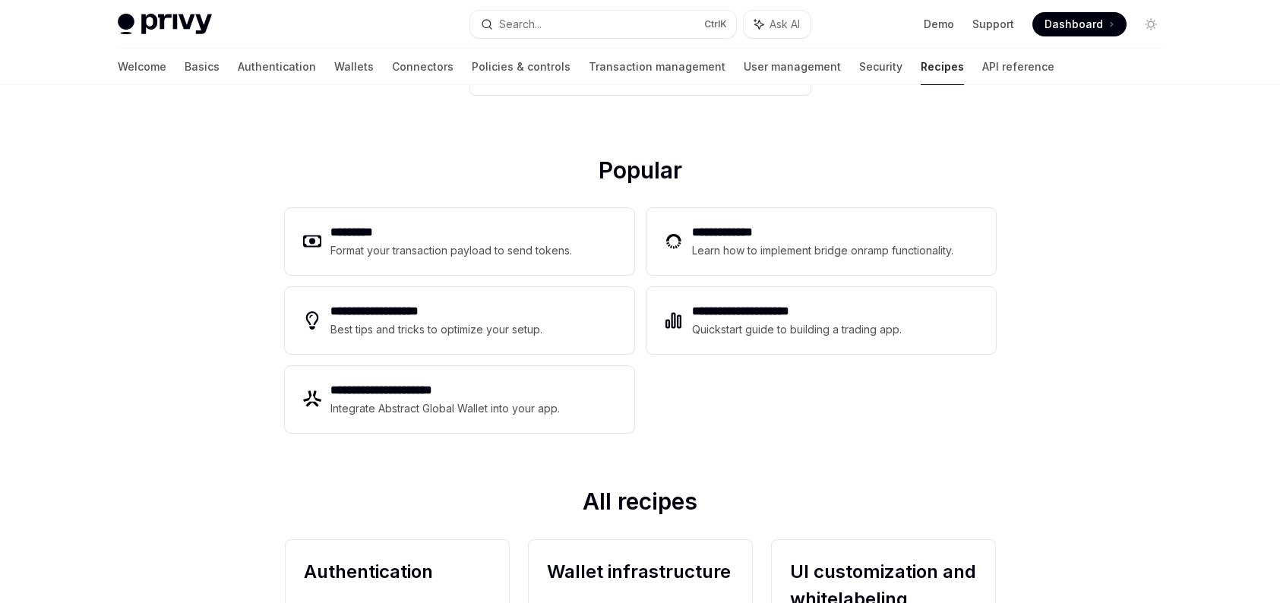
scroll to position [152, 0]
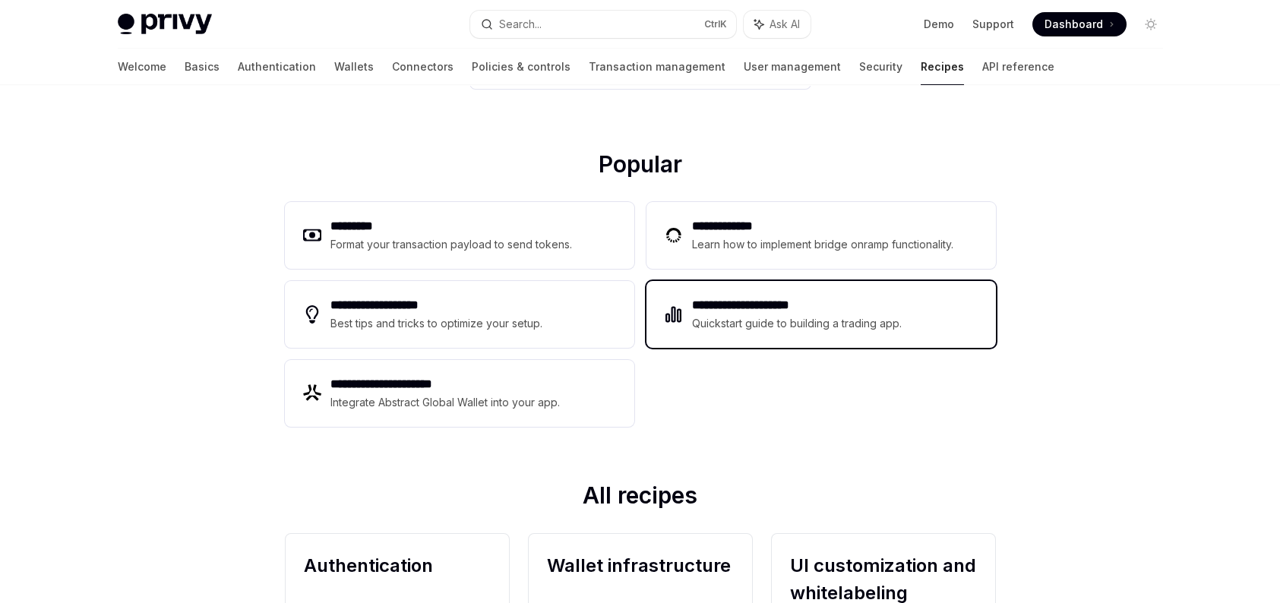
click at [744, 327] on div "Quickstart guide to building a trading app." at bounding box center [797, 324] width 210 height 18
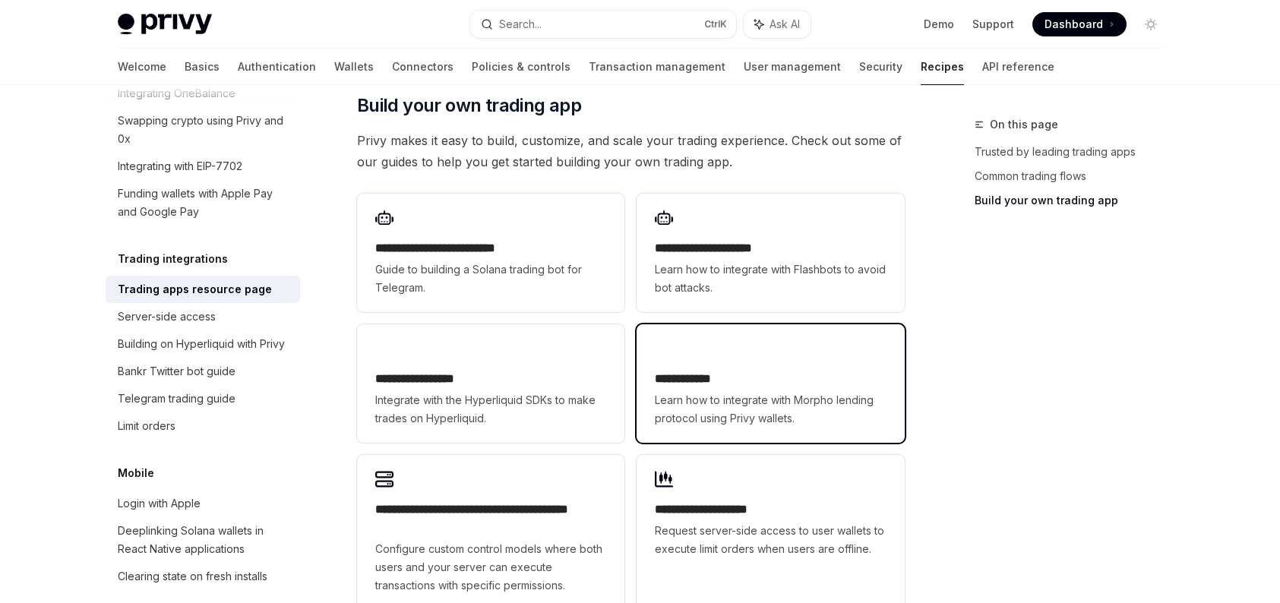
scroll to position [760, 0]
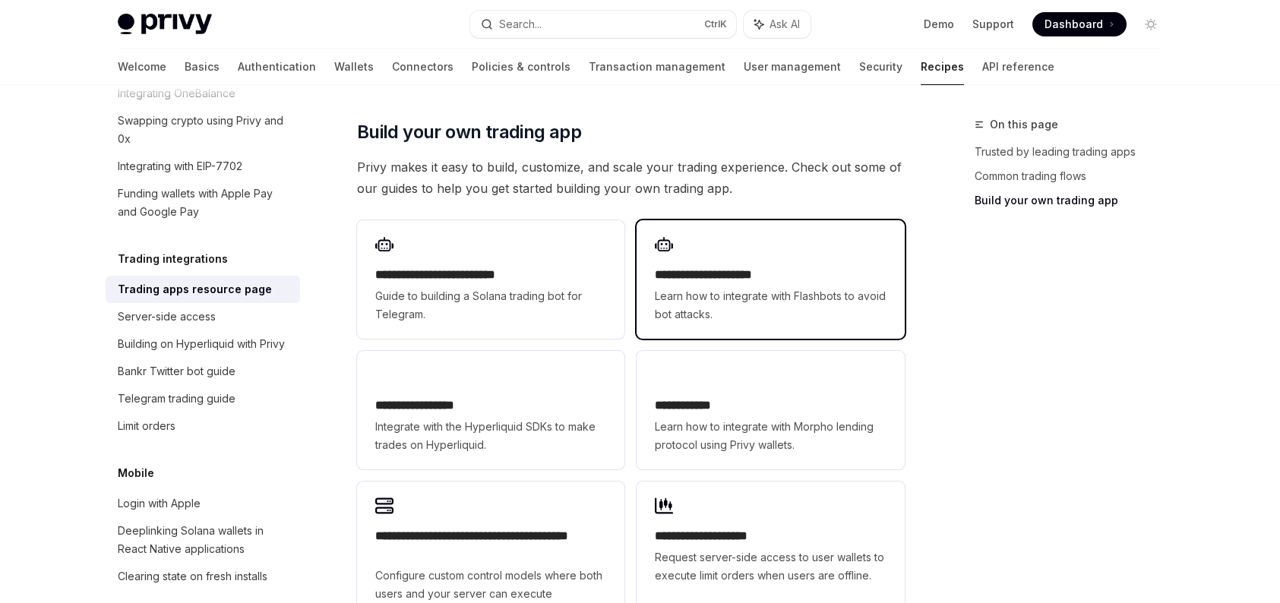
click at [770, 238] on div "**********" at bounding box center [770, 279] width 267 height 119
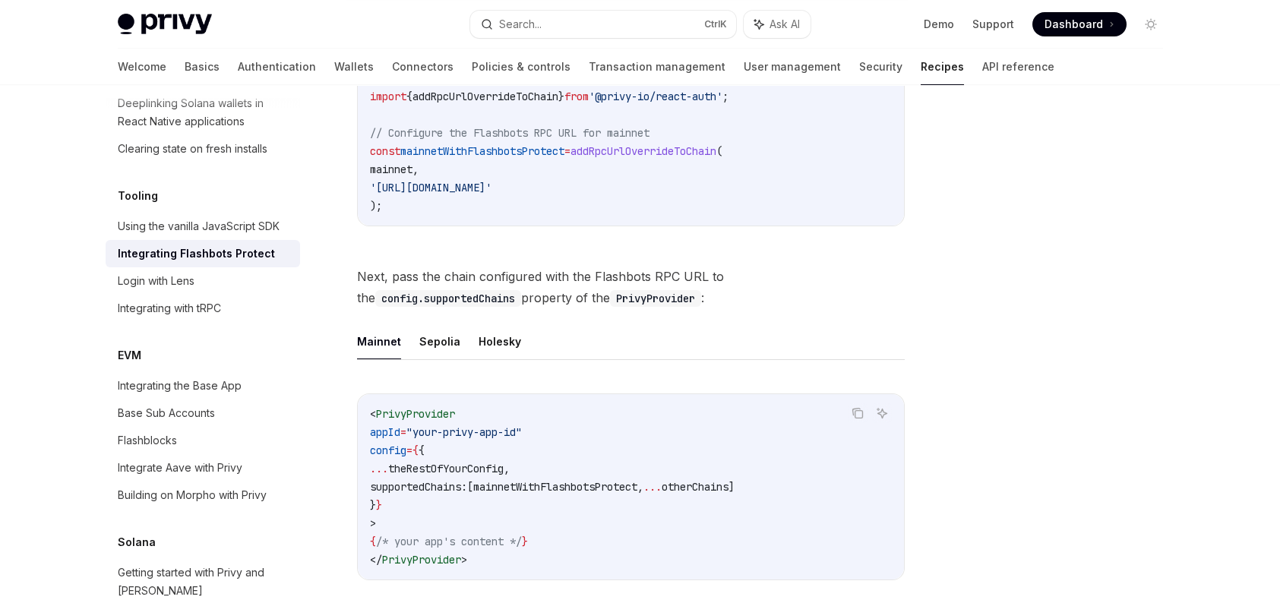
scroll to position [684, 0]
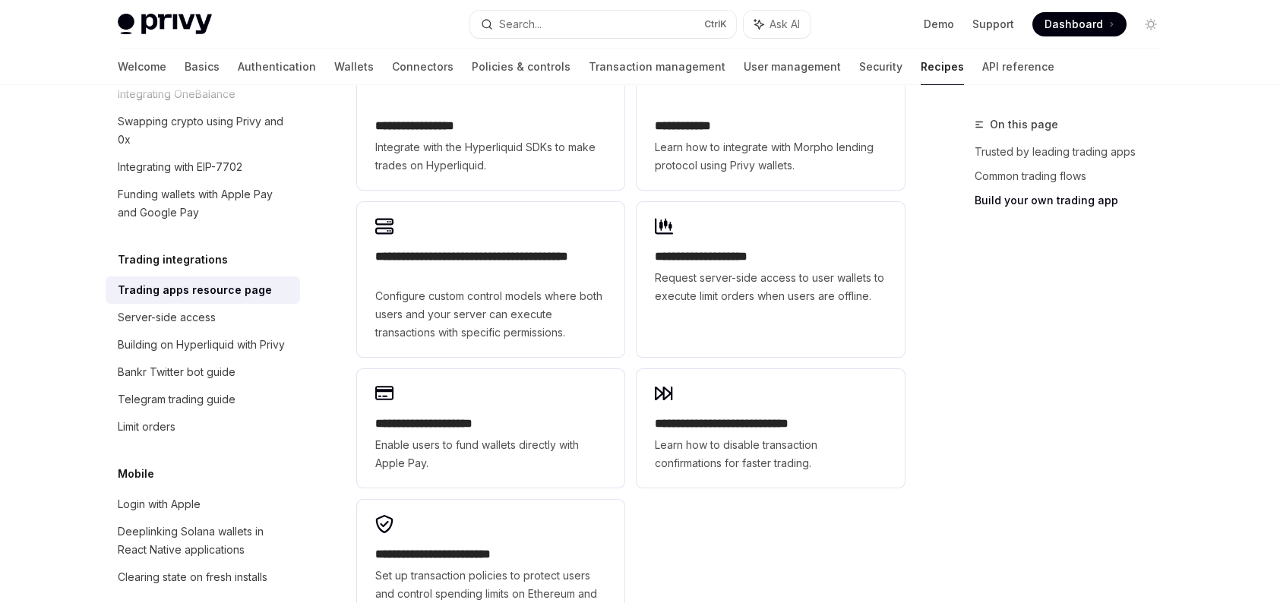
scroll to position [1064, 0]
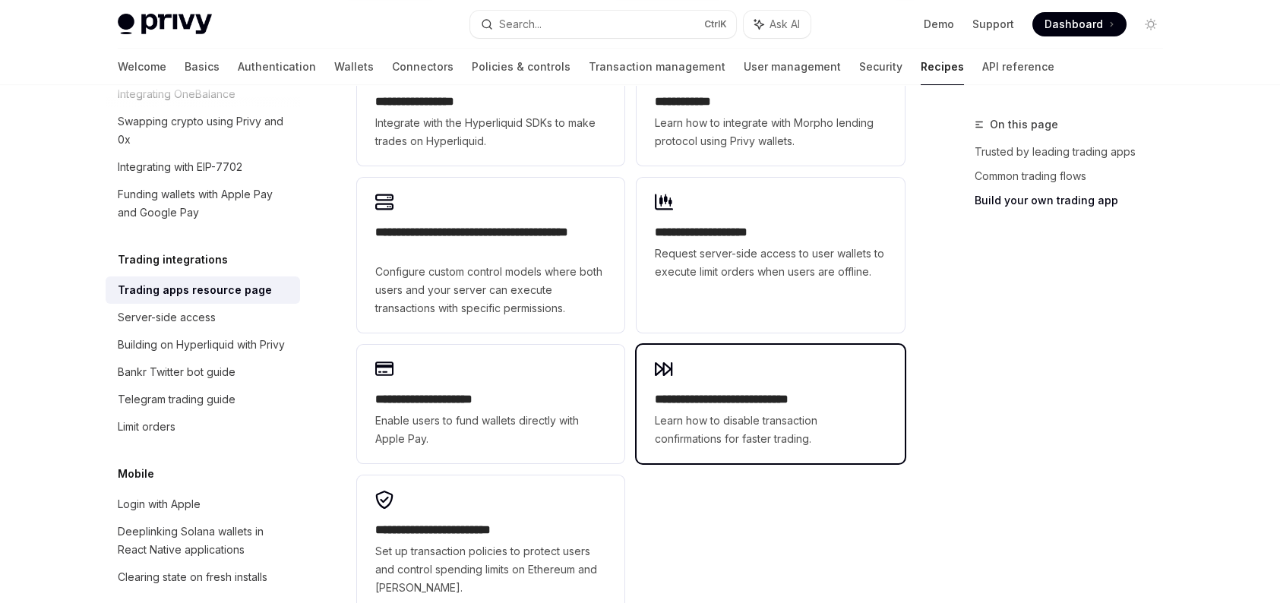
click at [692, 350] on div "**********" at bounding box center [770, 404] width 267 height 119
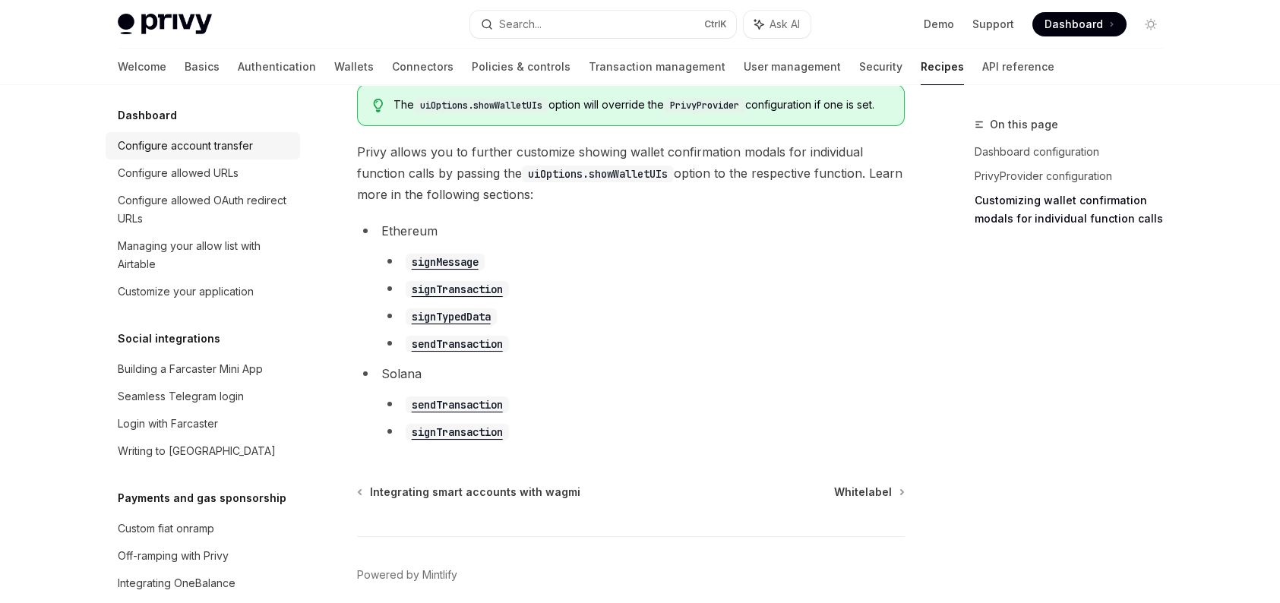
scroll to position [1011, 0]
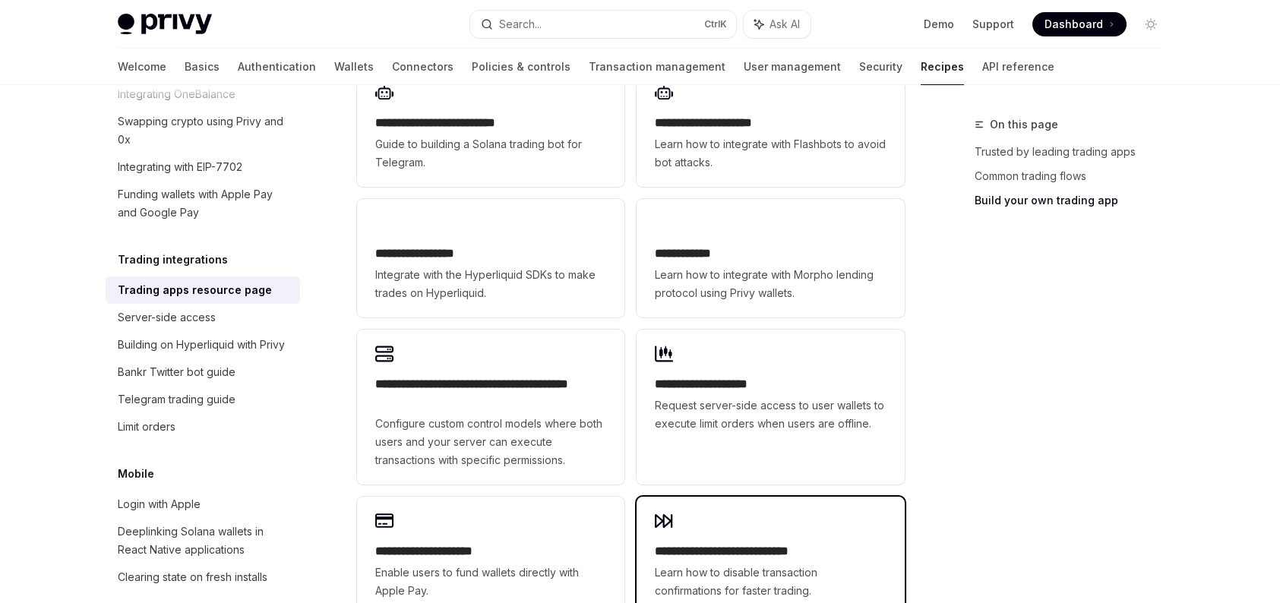
scroll to position [760, 0]
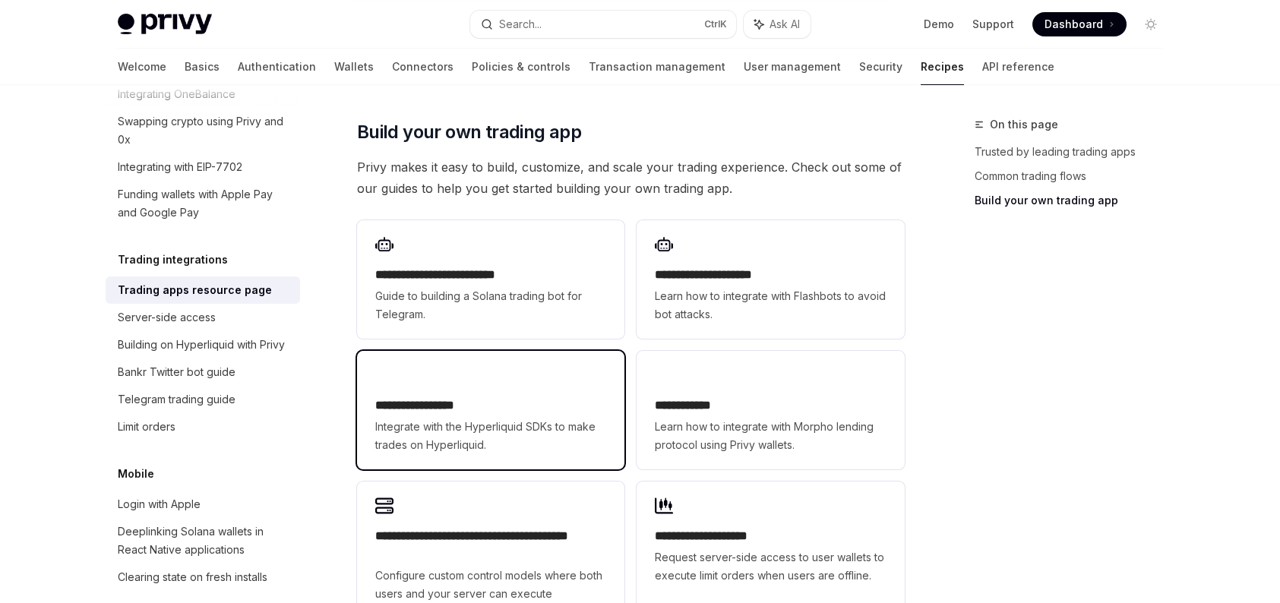
click at [441, 397] on h2 "**********" at bounding box center [490, 406] width 231 height 18
type textarea "*"
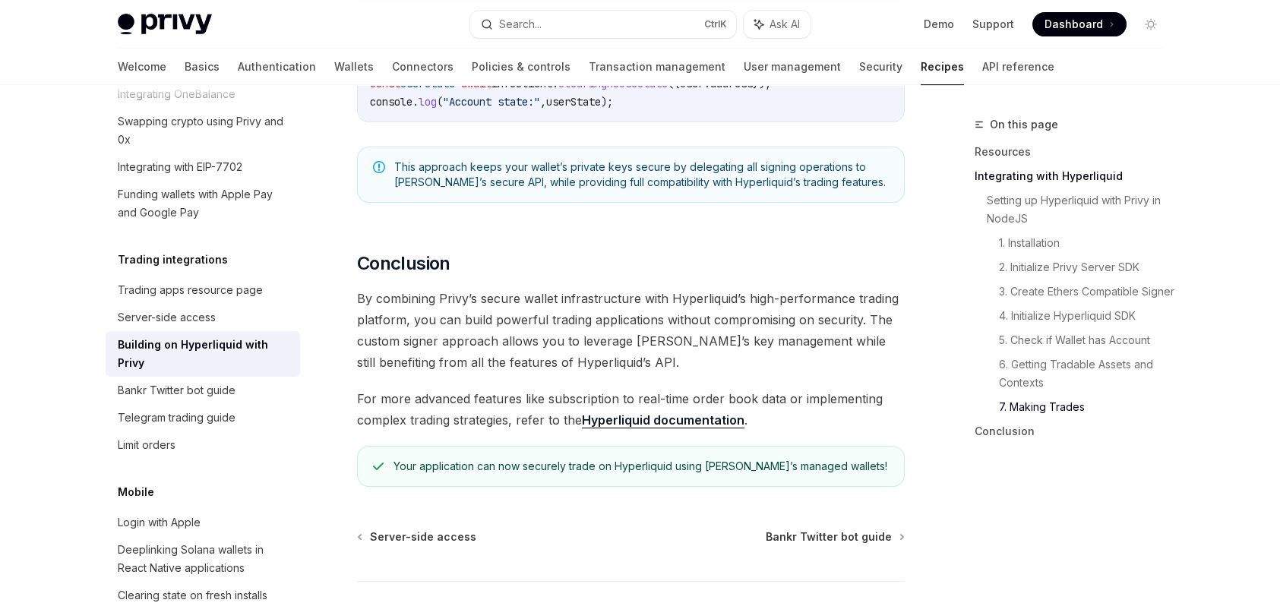
scroll to position [3159, 0]
